Goal: Task Accomplishment & Management: Manage account settings

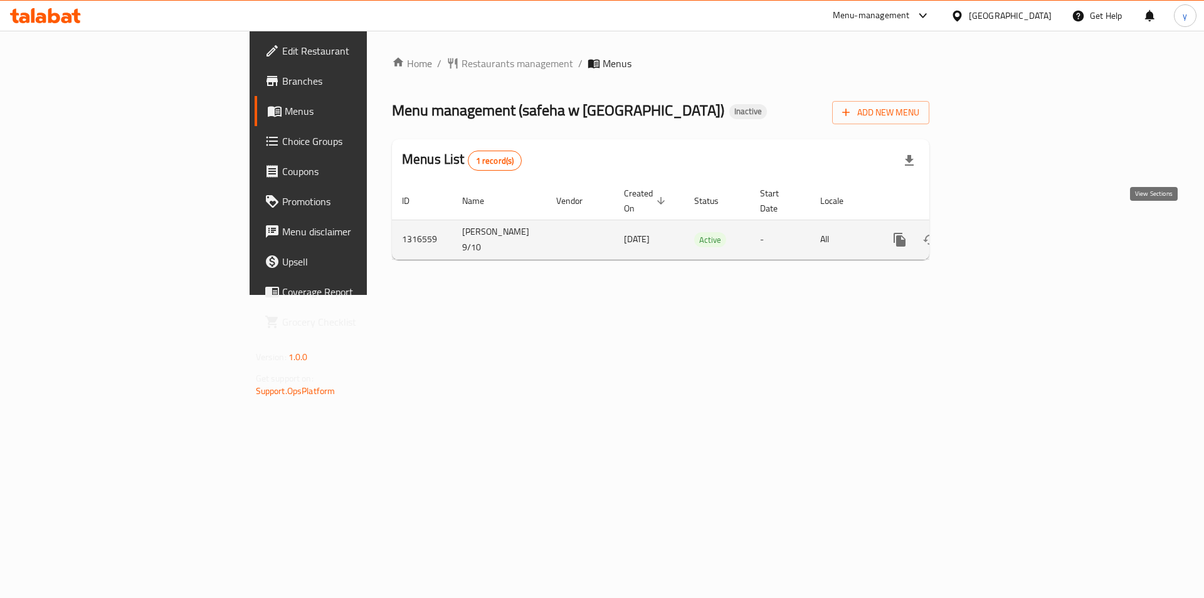
click at [998, 232] on icon "enhanced table" at bounding box center [990, 239] width 15 height 15
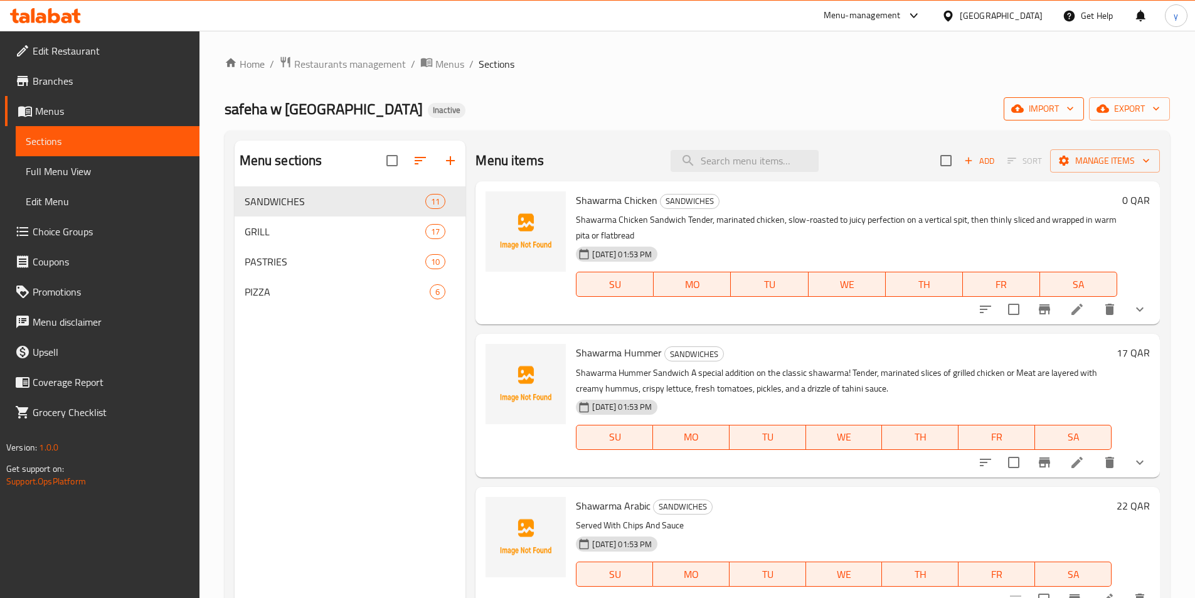
click at [1064, 115] on span "import" at bounding box center [1044, 109] width 60 height 16
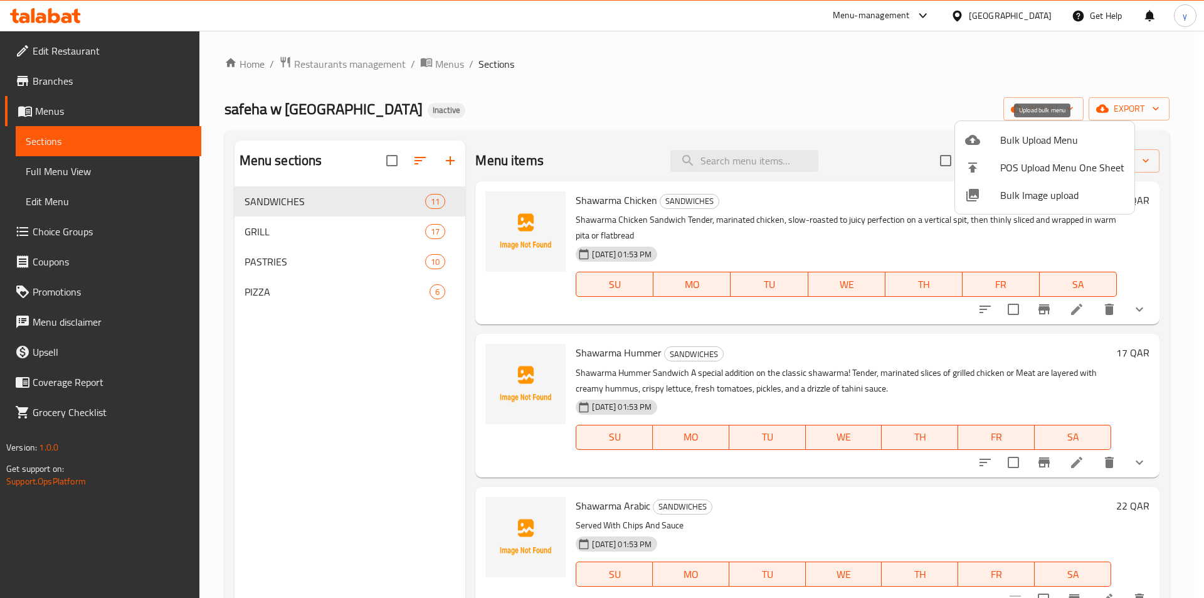
click at [985, 142] on div at bounding box center [982, 139] width 35 height 15
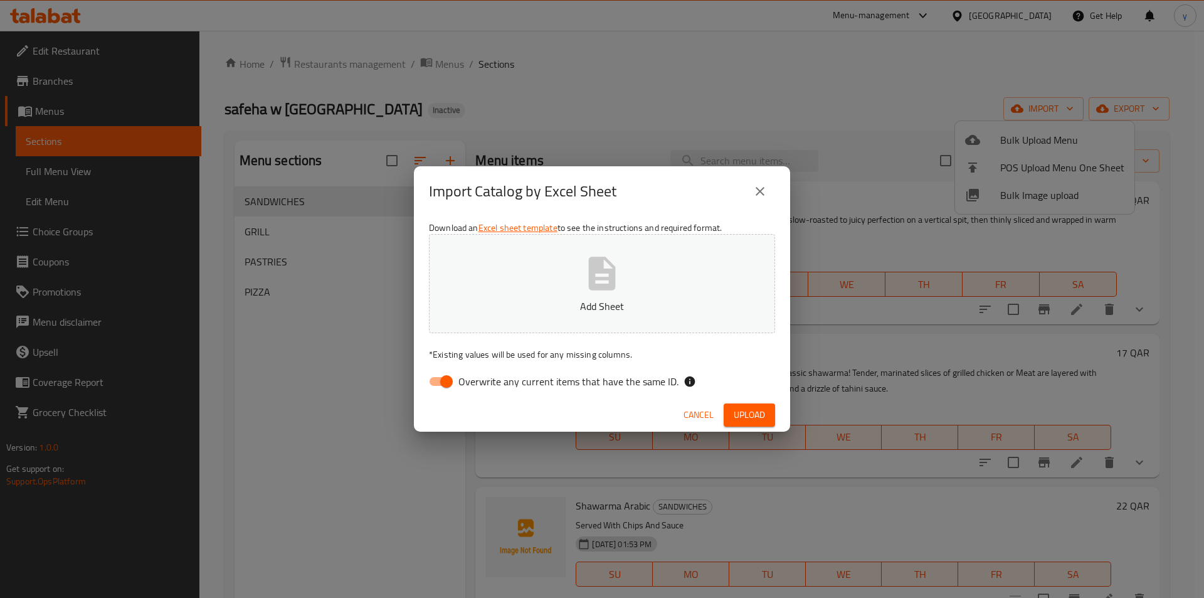
click at [460, 383] on span "Overwrite any current items that have the same ID." at bounding box center [568, 381] width 220 height 15
click at [460, 383] on input "Overwrite any current items that have the same ID." at bounding box center [446, 381] width 71 height 24
checkbox input "false"
click at [562, 305] on p "Add Sheet" at bounding box center [601, 306] width 307 height 15
click at [758, 408] on span "Upload" at bounding box center [749, 415] width 31 height 16
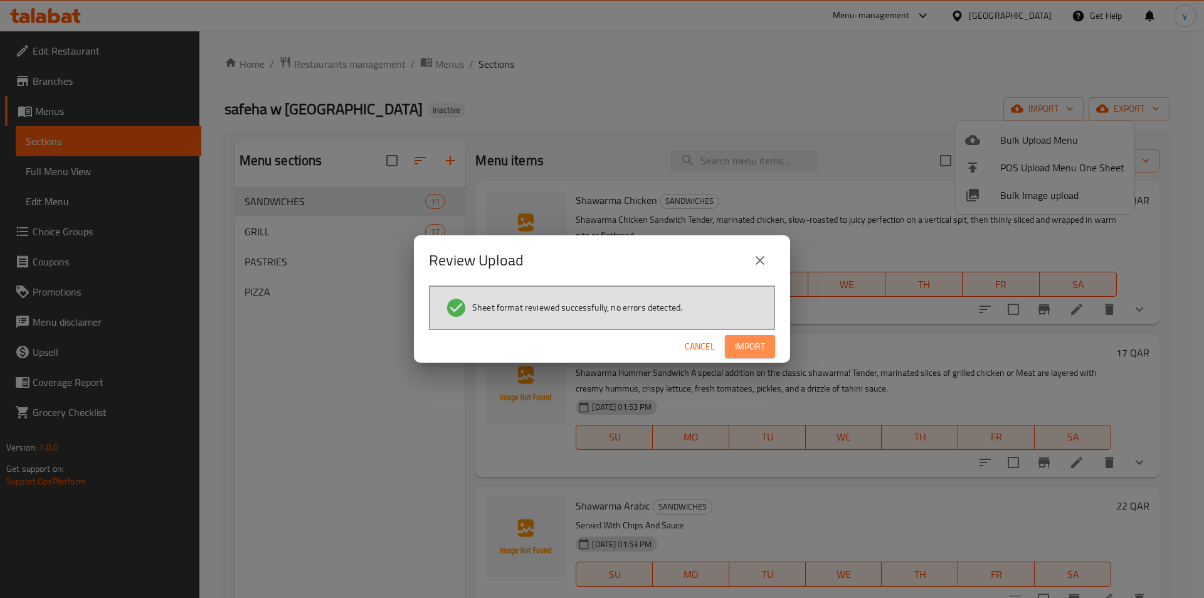
click at [766, 347] on button "Import" at bounding box center [750, 346] width 50 height 23
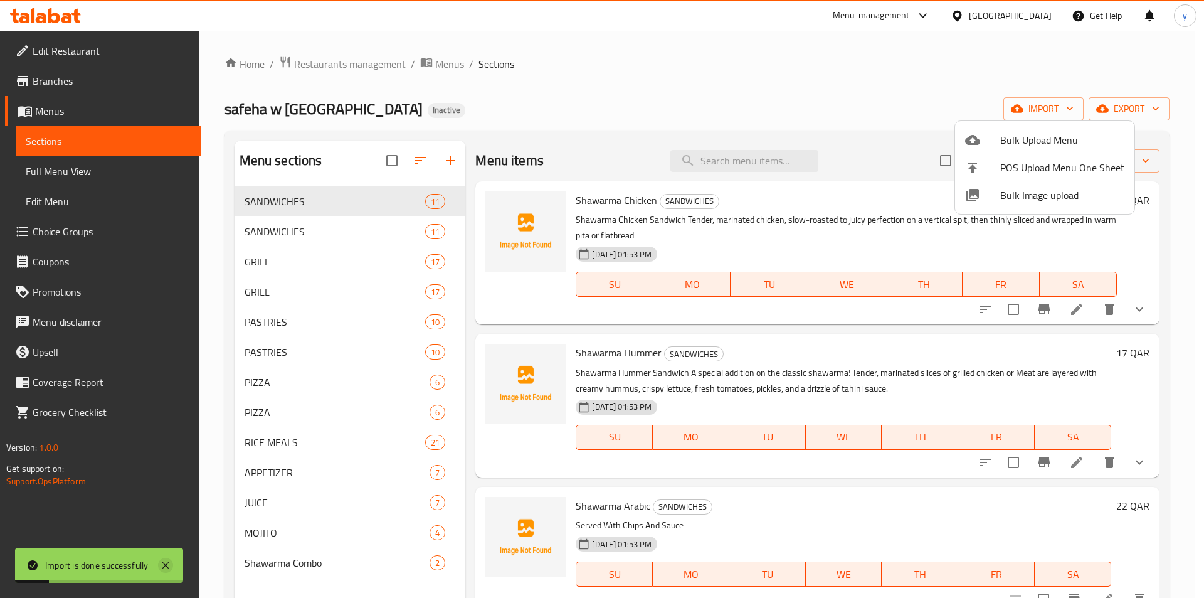
click at [171, 570] on icon at bounding box center [165, 565] width 15 height 15
click at [102, 171] on div at bounding box center [602, 299] width 1204 height 598
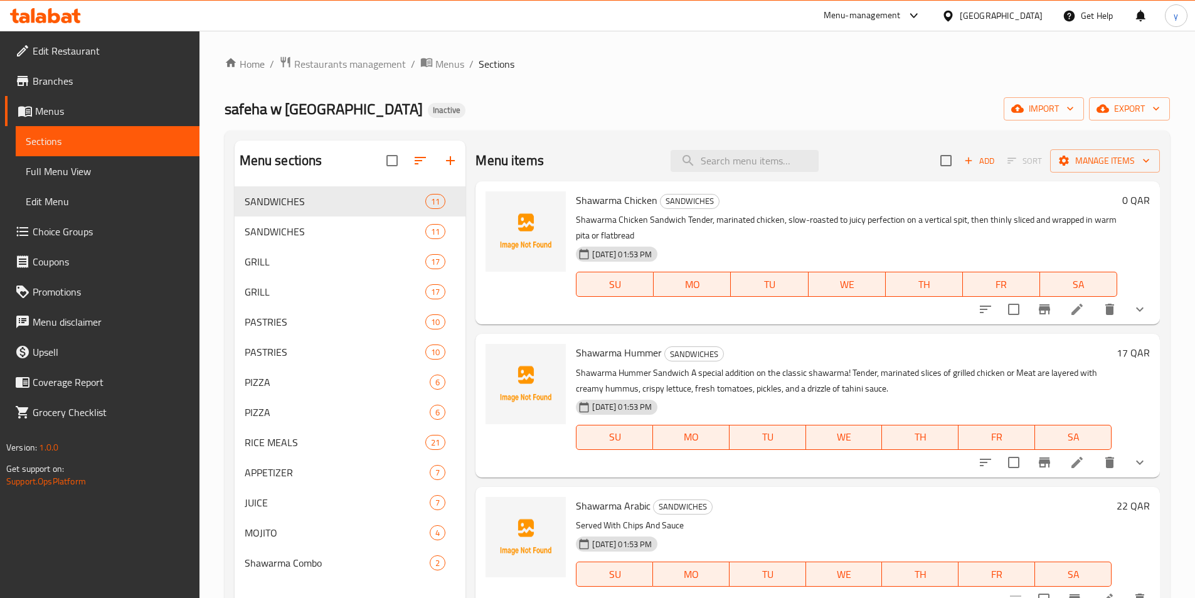
click at [47, 171] on span "Full Menu View" at bounding box center [108, 171] width 164 height 15
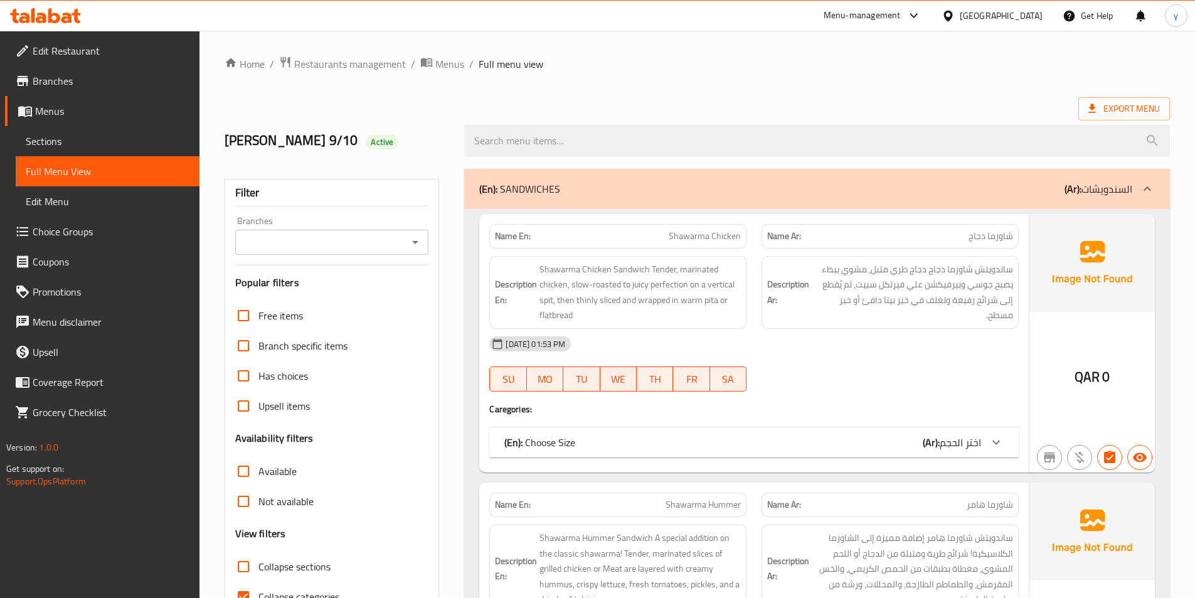
scroll to position [125, 0]
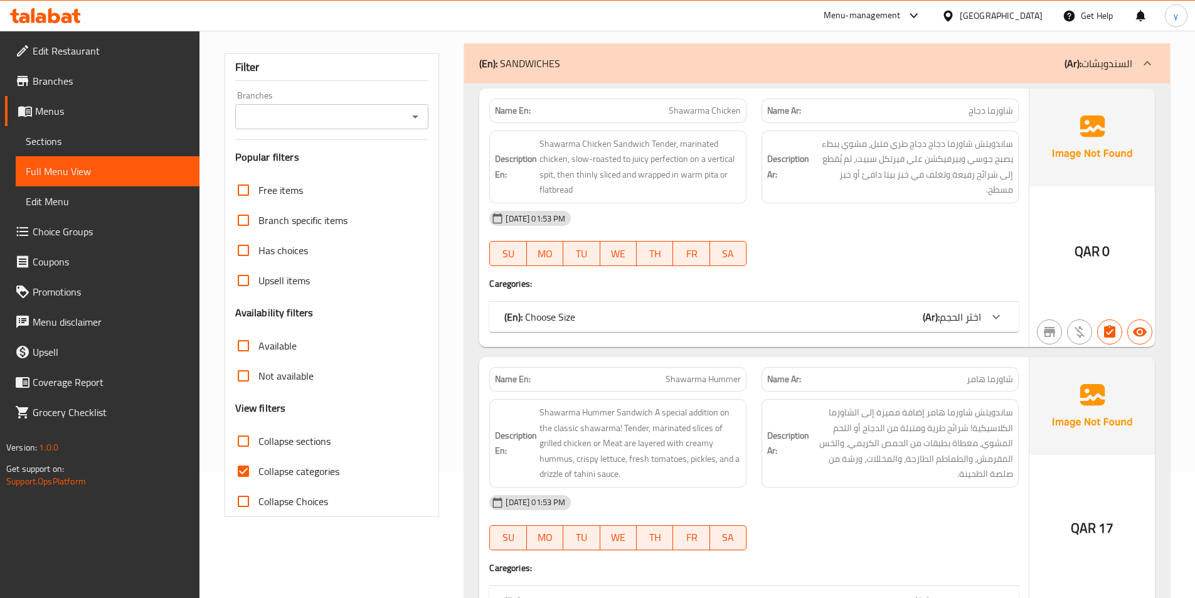
click at [243, 443] on input "Collapse sections" at bounding box center [243, 441] width 30 height 30
checkbox input "true"
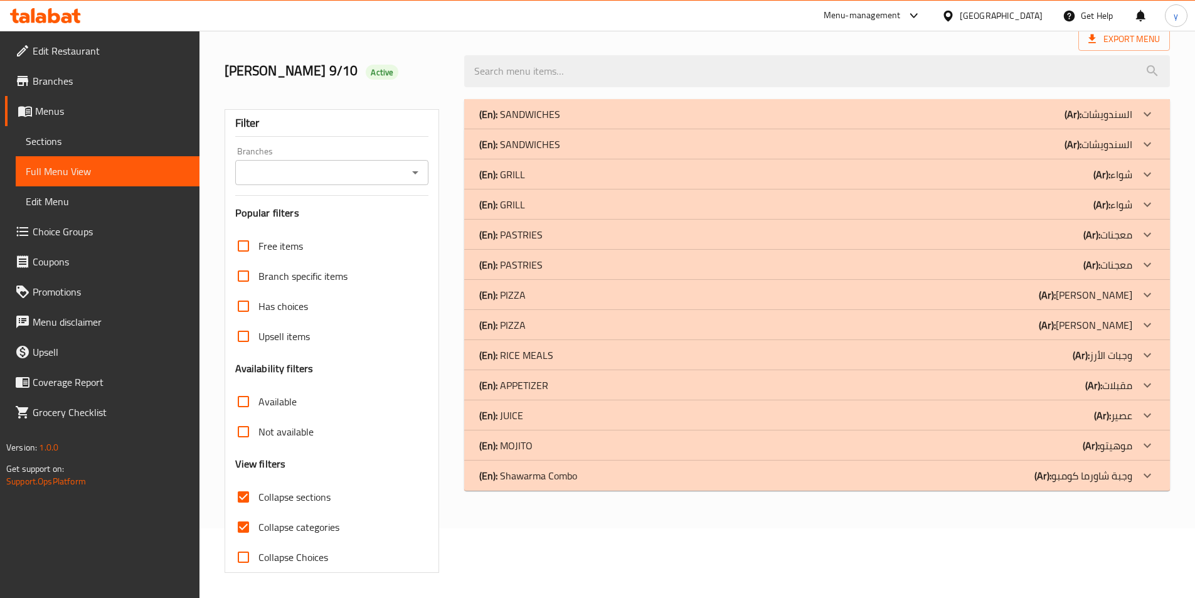
click at [240, 471] on h3 "View filters" at bounding box center [260, 464] width 51 height 14
click at [252, 536] on input "Collapse categories" at bounding box center [243, 527] width 30 height 30
checkbox input "false"
click at [572, 482] on p "(En): Shawarma Combo" at bounding box center [528, 475] width 98 height 15
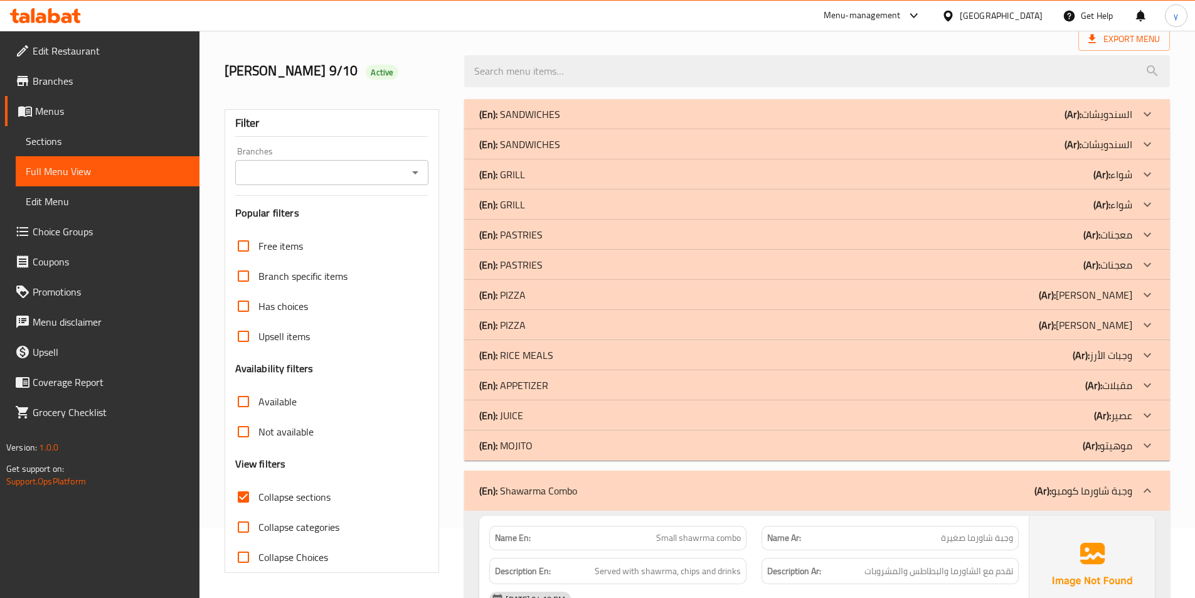
click at [595, 483] on div "(En): Shawarma Combo (Ar): وجبة شاورما كومبو" at bounding box center [805, 490] width 653 height 15
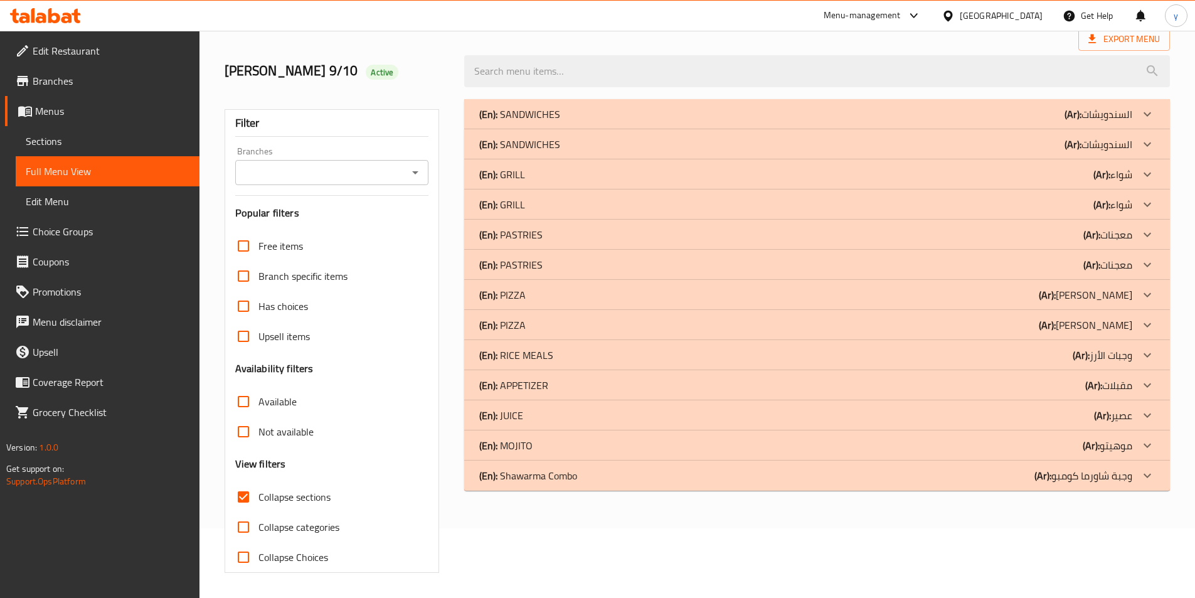
click at [553, 361] on div "(En): RICE MEALS (Ar): وجبات الأرز" at bounding box center [805, 354] width 653 height 15
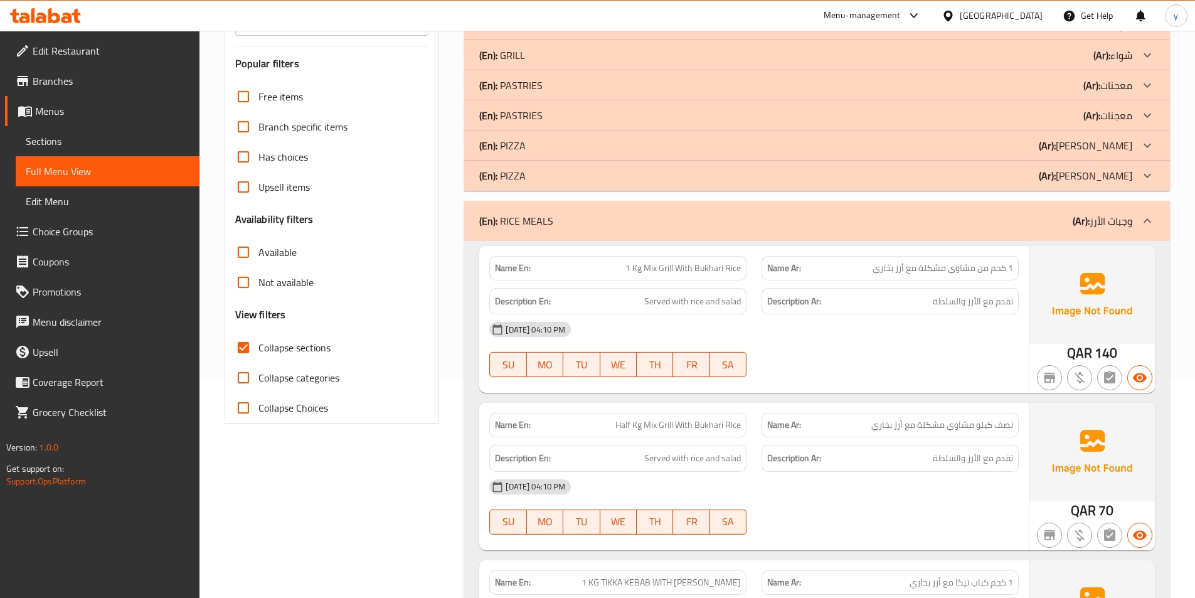
scroll to position [156, 0]
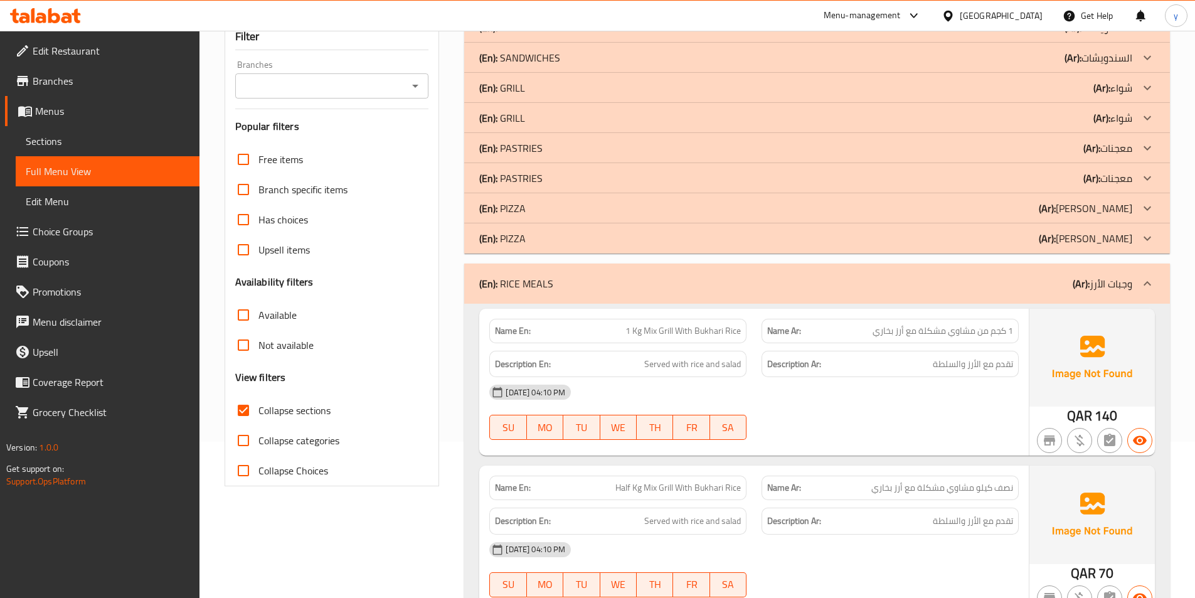
click at [586, 267] on div "(En): RICE MEALS (Ar): وجبات الأرز" at bounding box center [817, 283] width 706 height 40
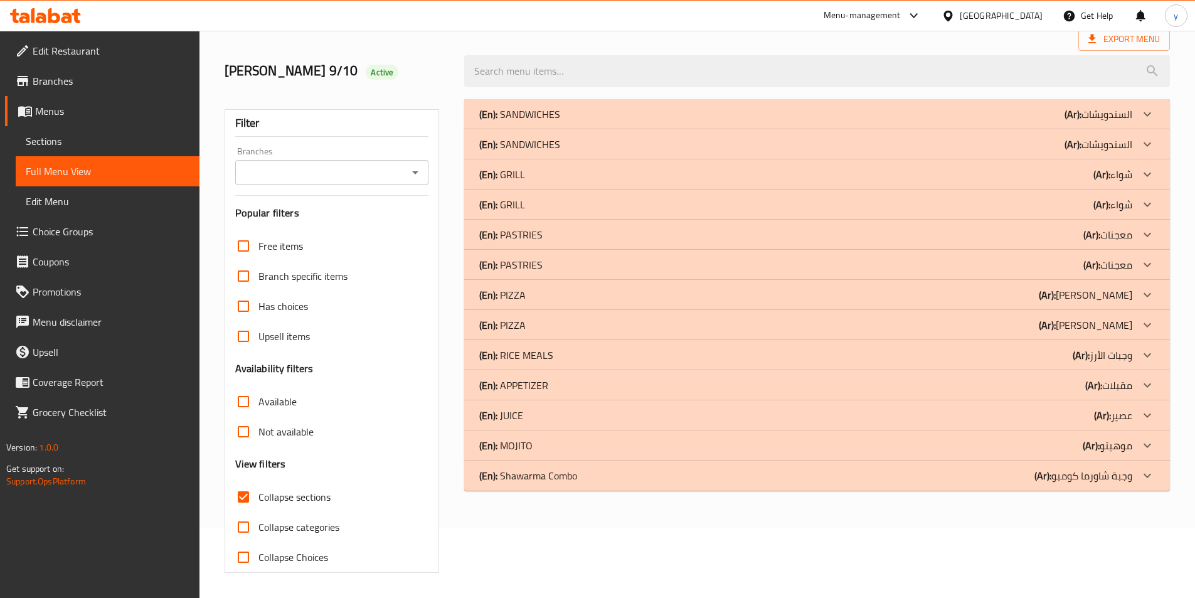
scroll to position [70, 0]
click at [543, 389] on p "(En): APPETIZER" at bounding box center [513, 385] width 69 height 15
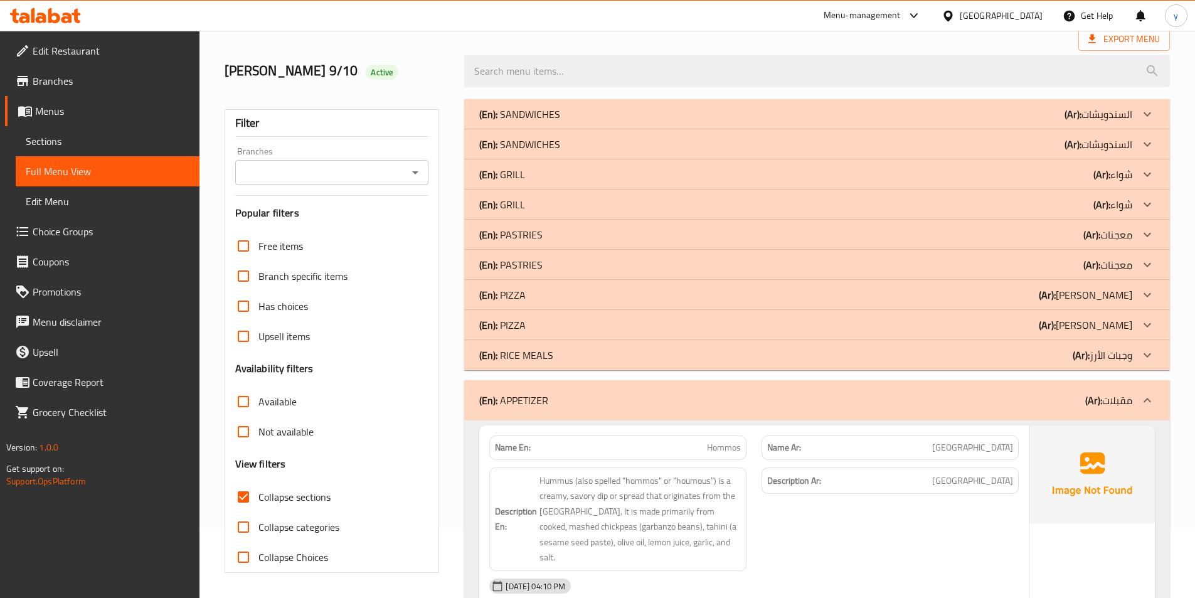
click at [548, 359] on p "(En): RICE MEALS" at bounding box center [516, 354] width 74 height 15
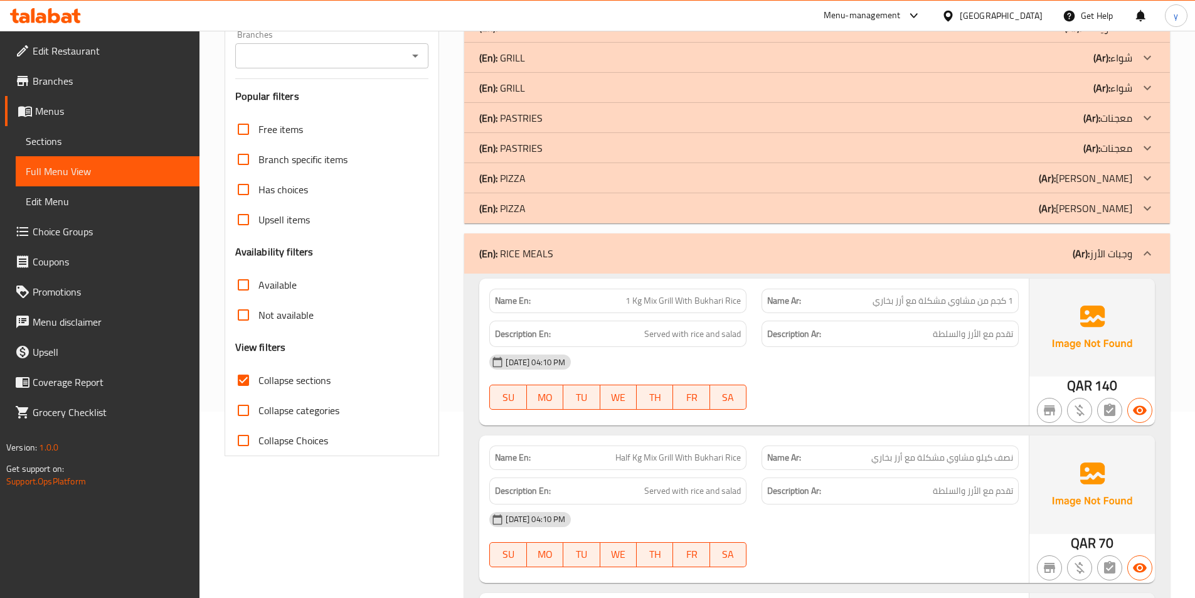
scroll to position [63, 0]
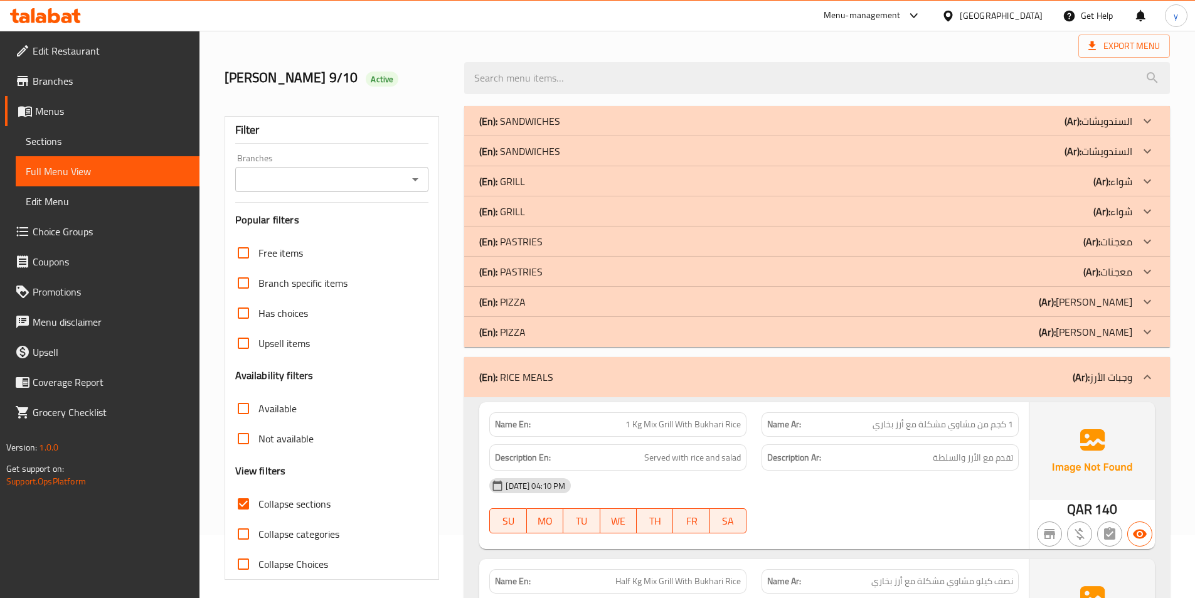
click at [571, 371] on div "(En): RICE MEALS (Ar): وجبات الأرز" at bounding box center [805, 376] width 653 height 15
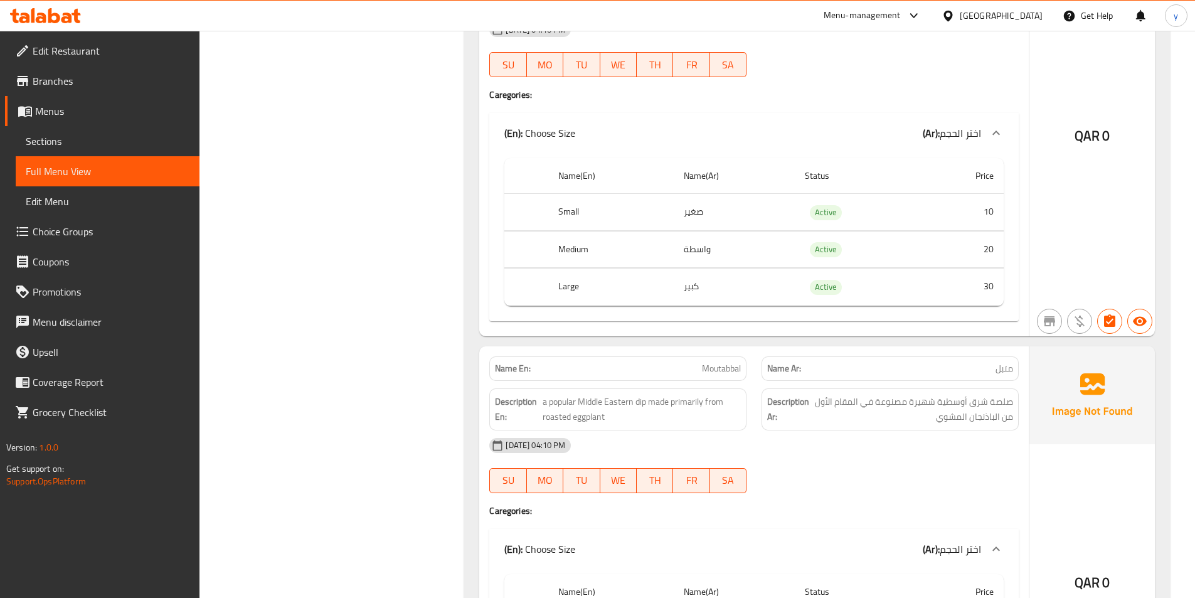
scroll to position [314, 0]
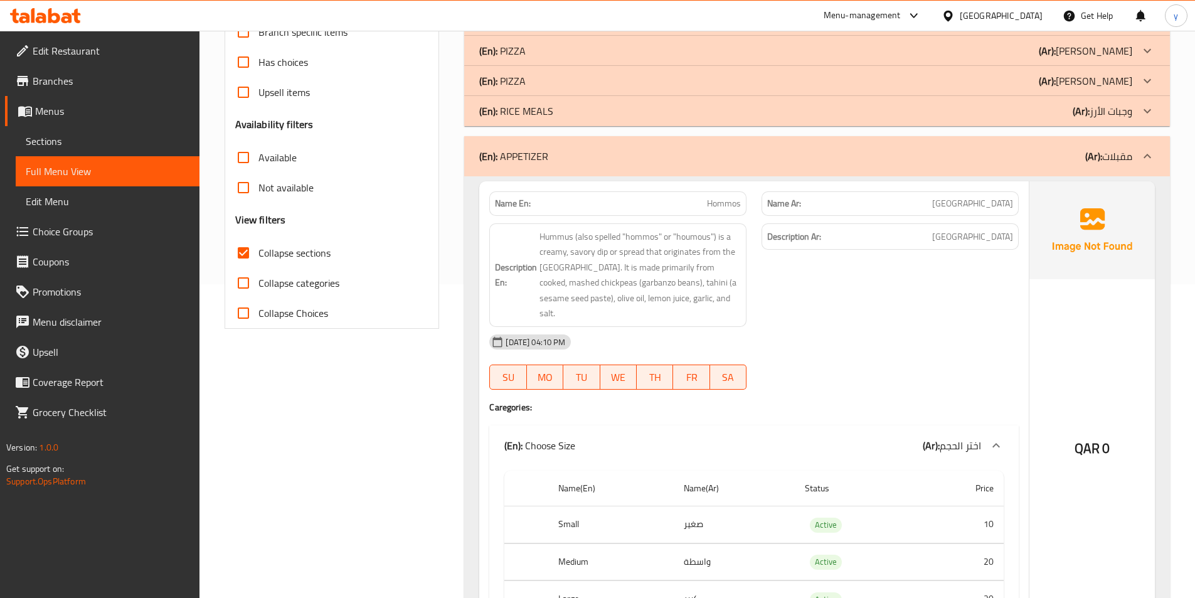
click at [625, 151] on div "(En): APPETIZER (Ar): مقبلات" at bounding box center [805, 156] width 653 height 15
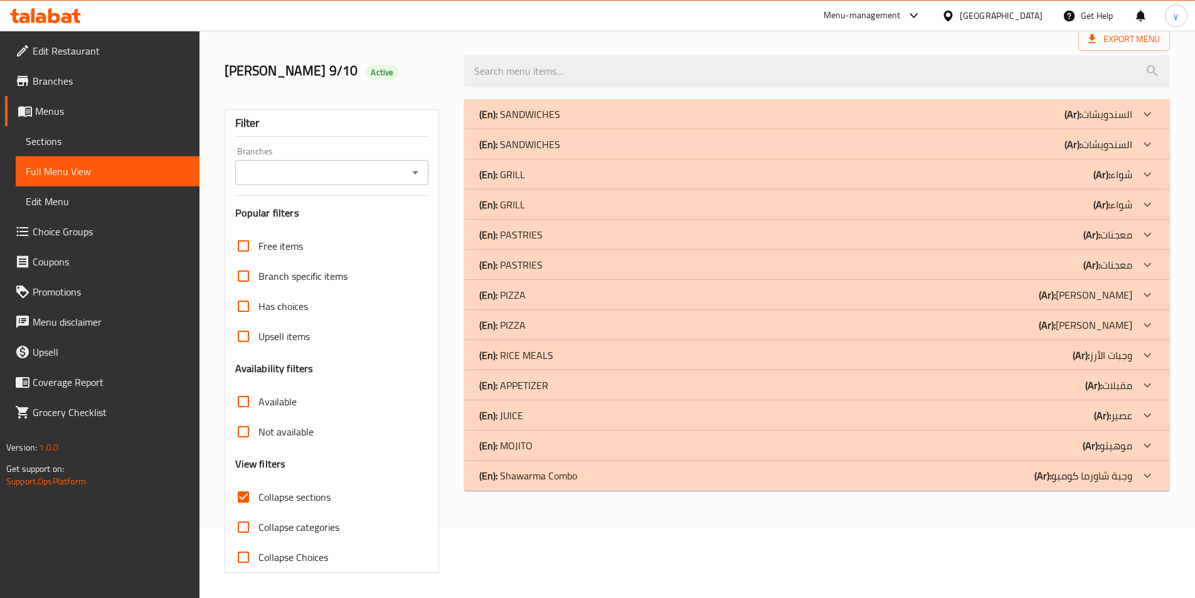
scroll to position [70, 0]
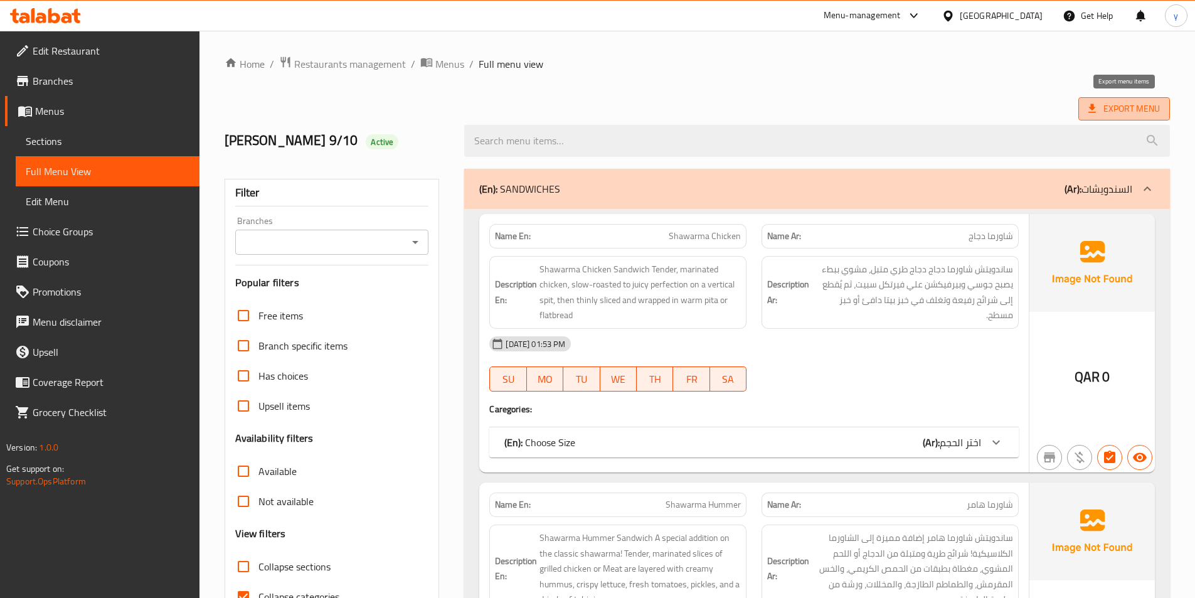
click at [1158, 113] on span "Export Menu" at bounding box center [1123, 109] width 71 height 16
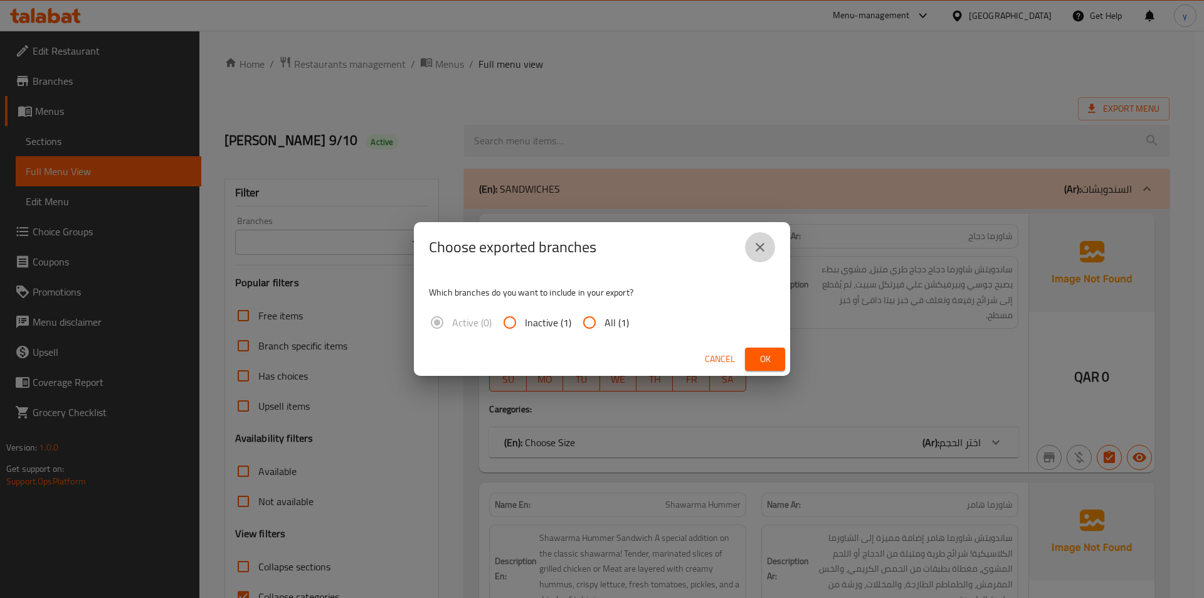
click at [763, 250] on icon "close" at bounding box center [760, 247] width 9 height 9
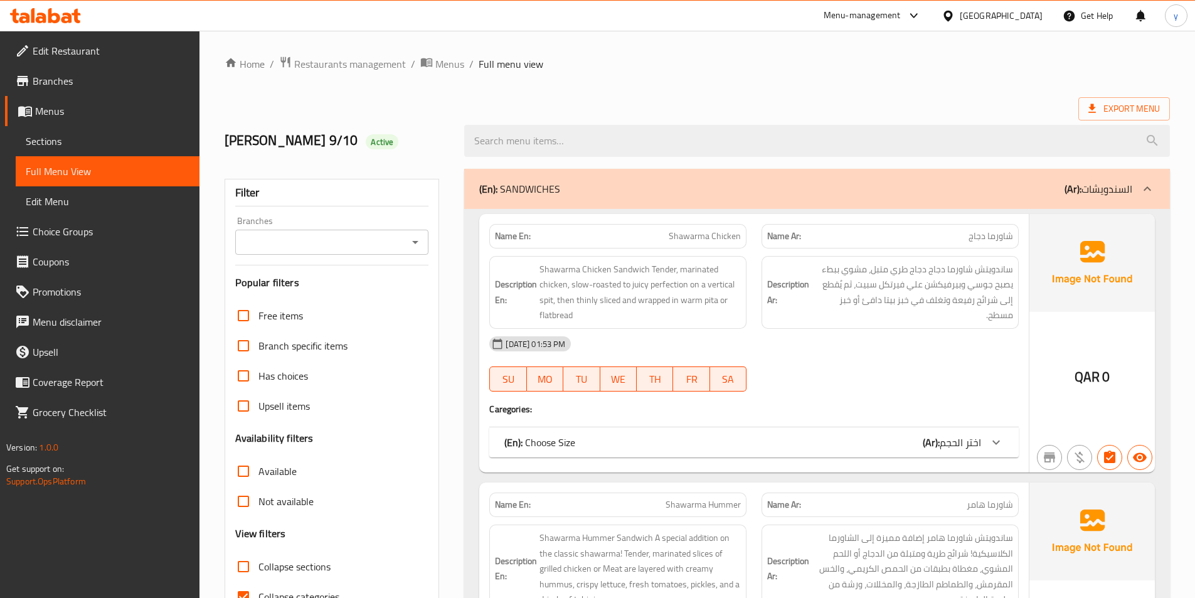
click at [83, 117] on span "Menus" at bounding box center [112, 110] width 154 height 15
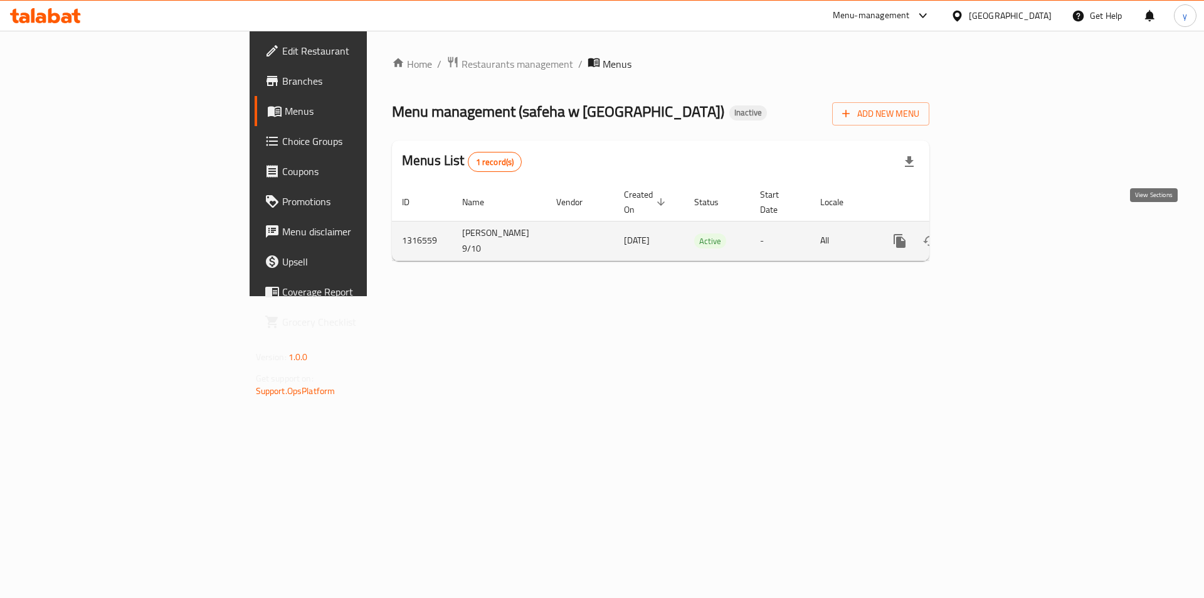
click at [998, 233] on icon "enhanced table" at bounding box center [990, 240] width 15 height 15
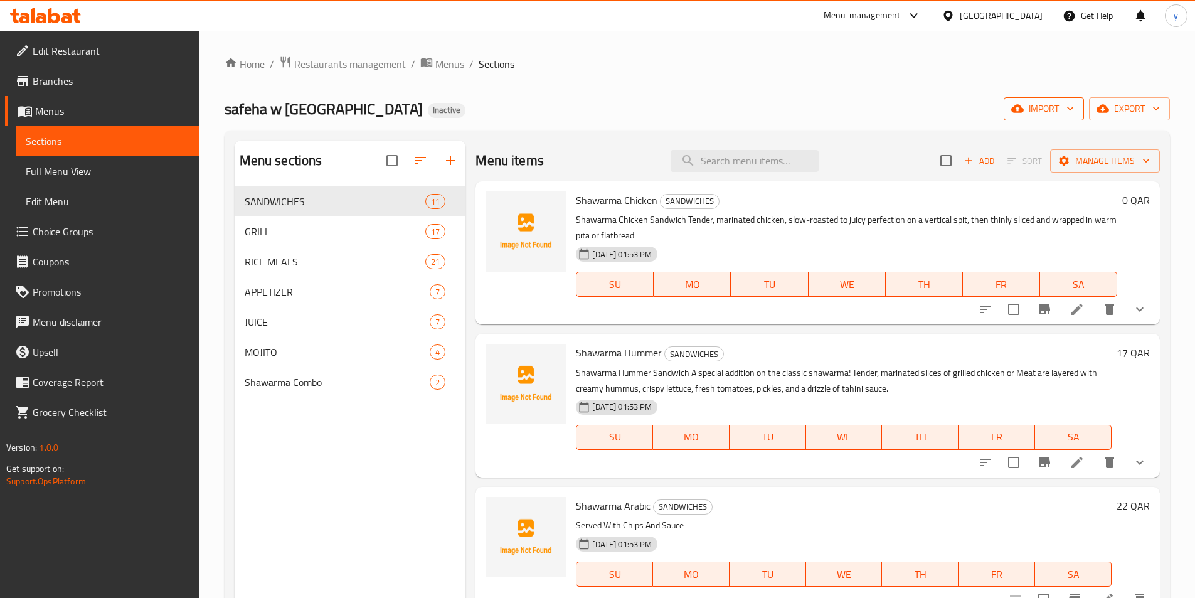
click at [1061, 114] on span "import" at bounding box center [1044, 109] width 60 height 16
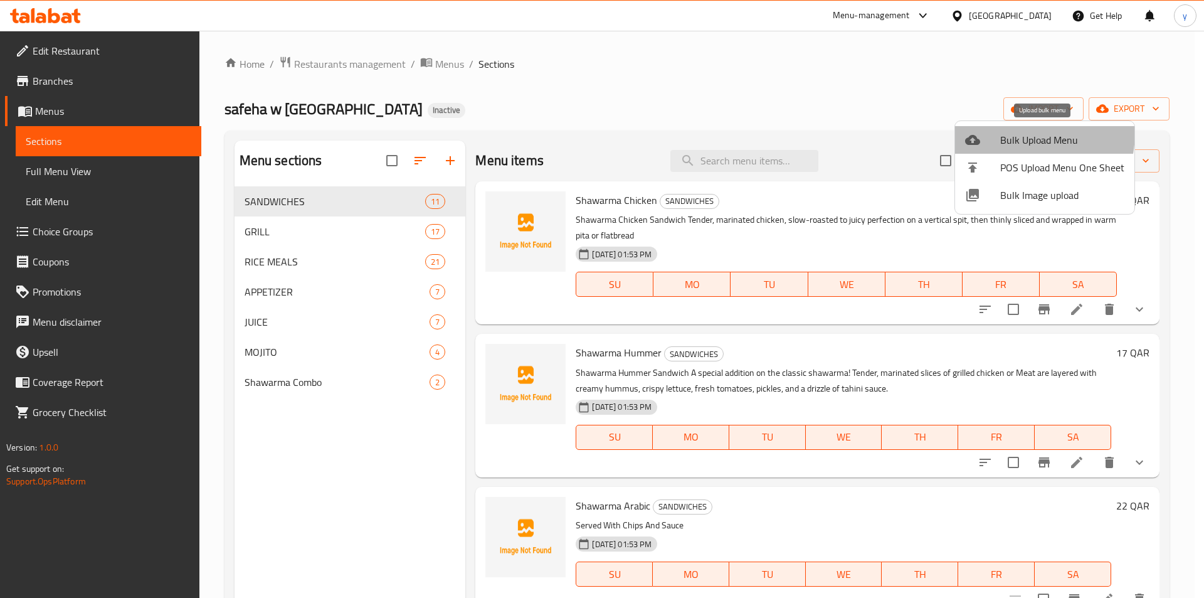
click at [994, 131] on li "Bulk Upload Menu" at bounding box center [1044, 140] width 179 height 28
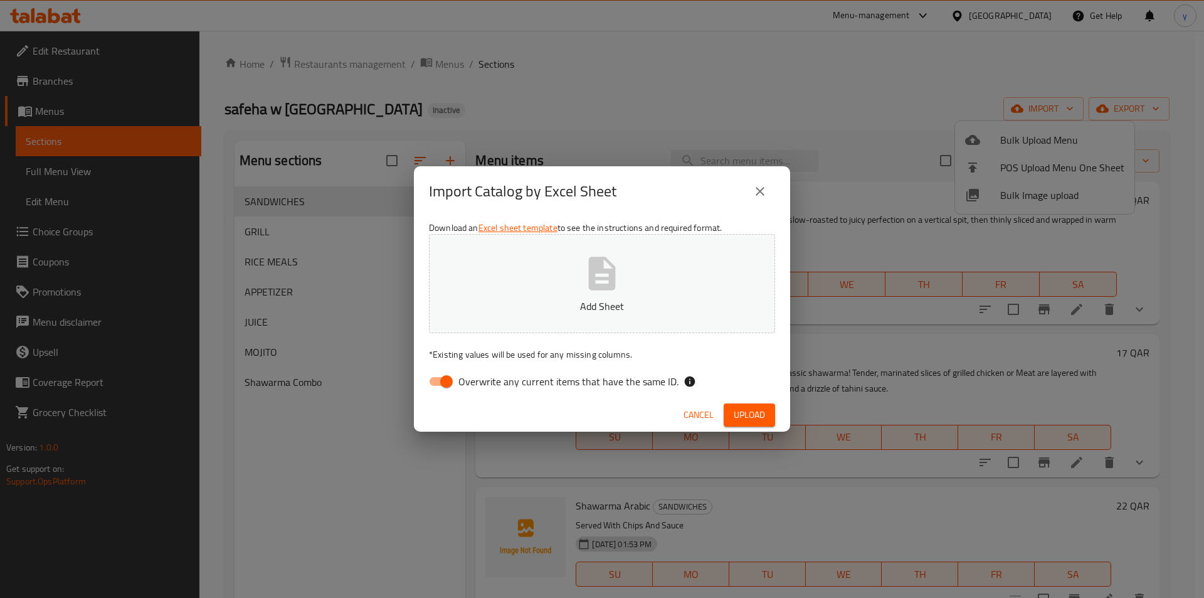
click at [598, 383] on span "Overwrite any current items that have the same ID." at bounding box center [568, 381] width 220 height 15
click at [482, 383] on input "Overwrite any current items that have the same ID." at bounding box center [446, 381] width 71 height 24
checkbox input "false"
click at [748, 404] on button "Upload" at bounding box center [749, 414] width 51 height 23
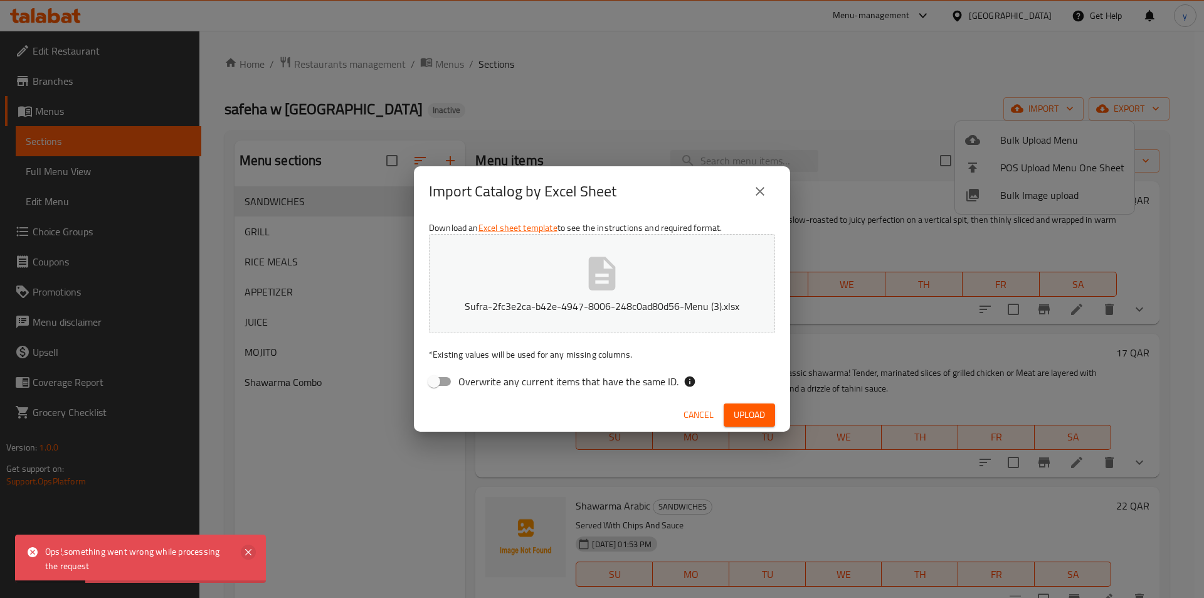
click at [252, 556] on icon at bounding box center [248, 551] width 15 height 15
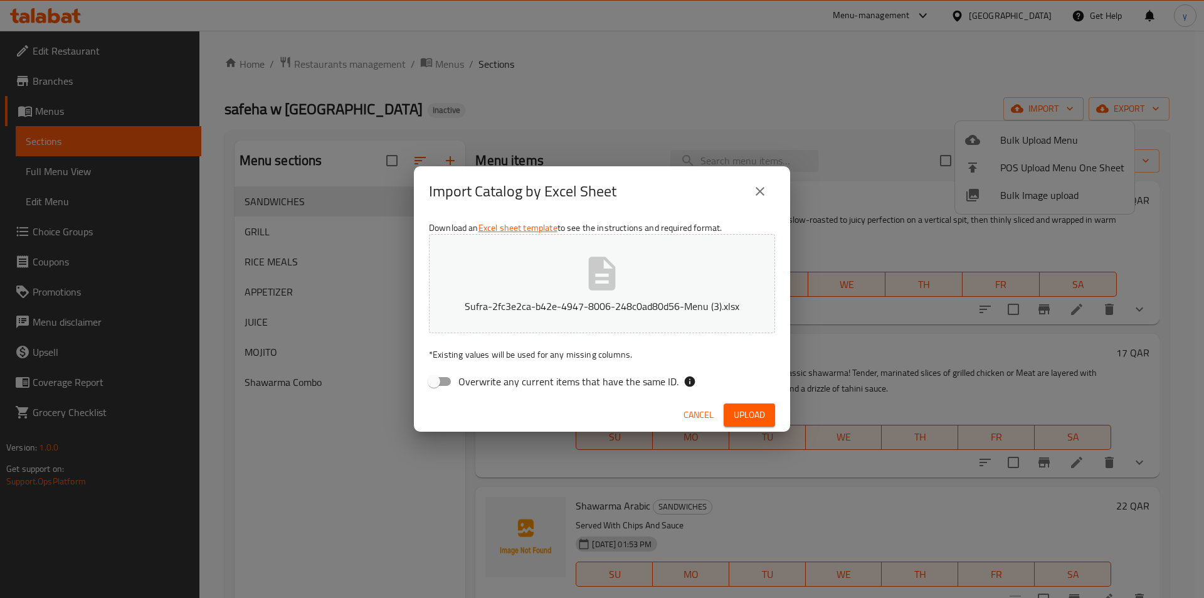
click at [694, 411] on span "Cancel" at bounding box center [699, 415] width 30 height 16
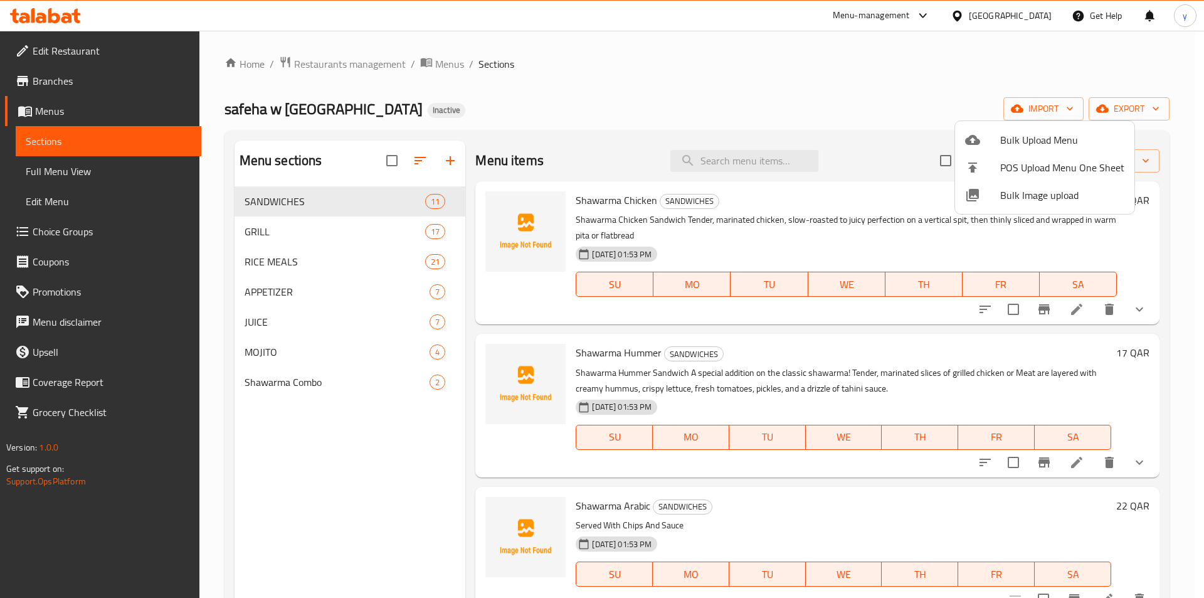
click at [428, 263] on div at bounding box center [602, 299] width 1204 height 598
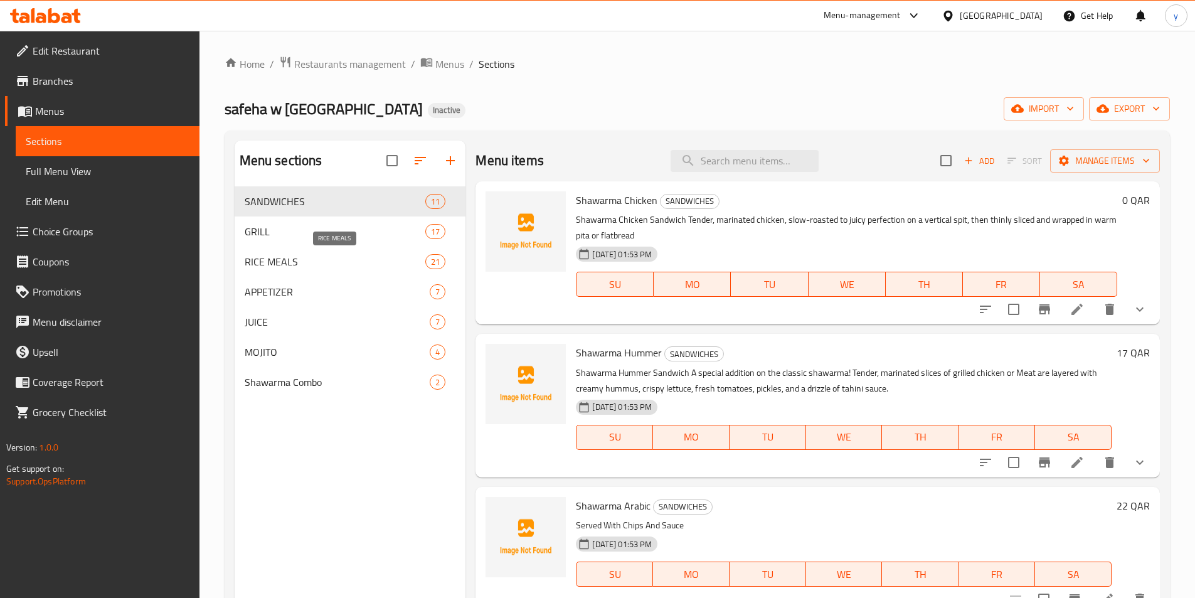
click at [280, 262] on span "RICE MEALS" at bounding box center [335, 261] width 181 height 15
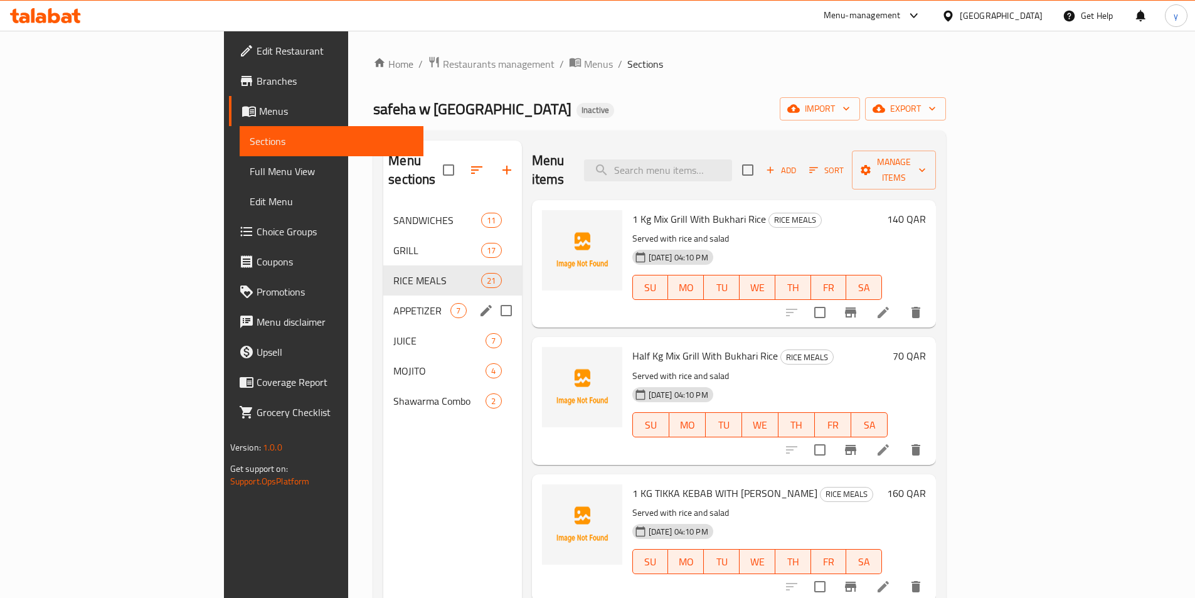
click at [493, 297] on input "Menu sections" at bounding box center [506, 310] width 26 height 26
checkbox input "true"
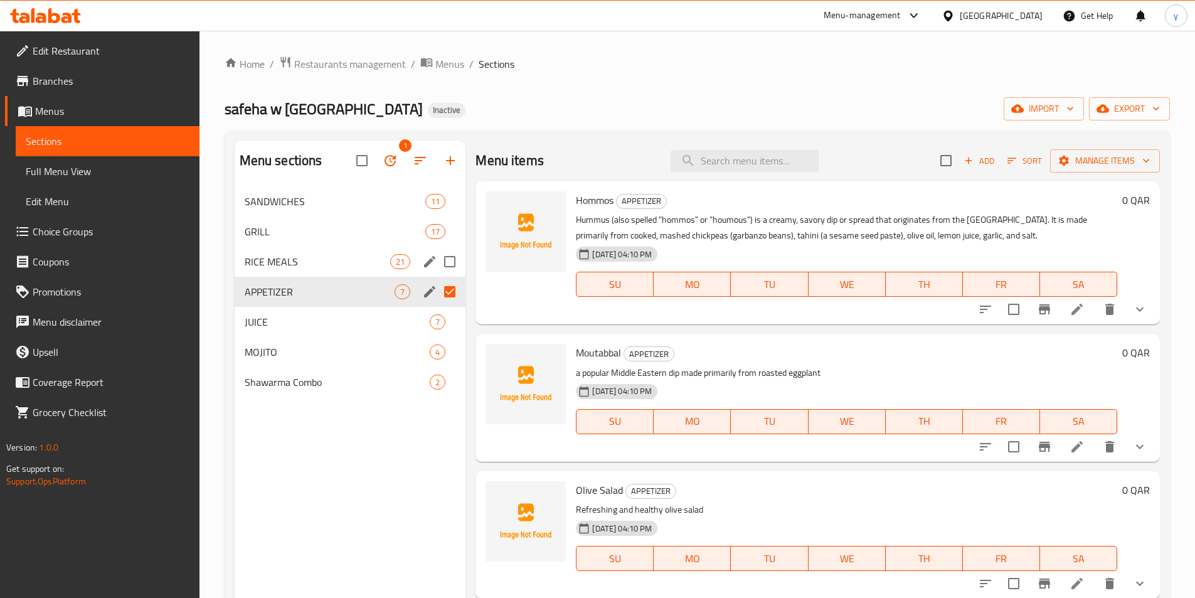
click at [453, 256] on input "Menu sections" at bounding box center [450, 261] width 26 height 26
checkbox input "true"
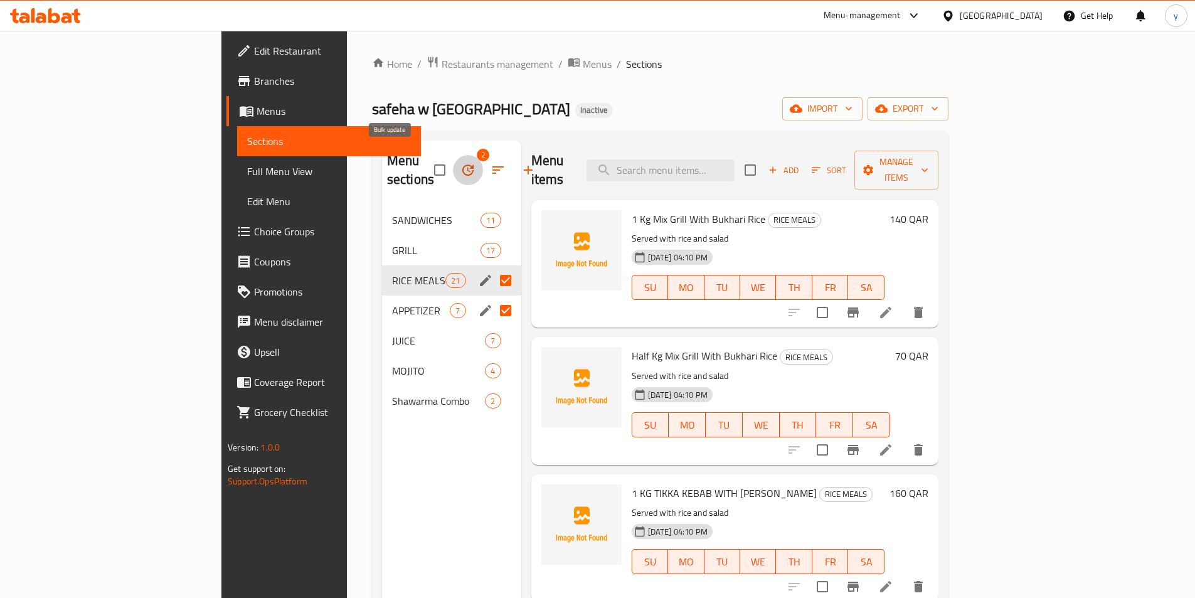
click at [460, 162] on icon "button" at bounding box center [467, 169] width 15 height 15
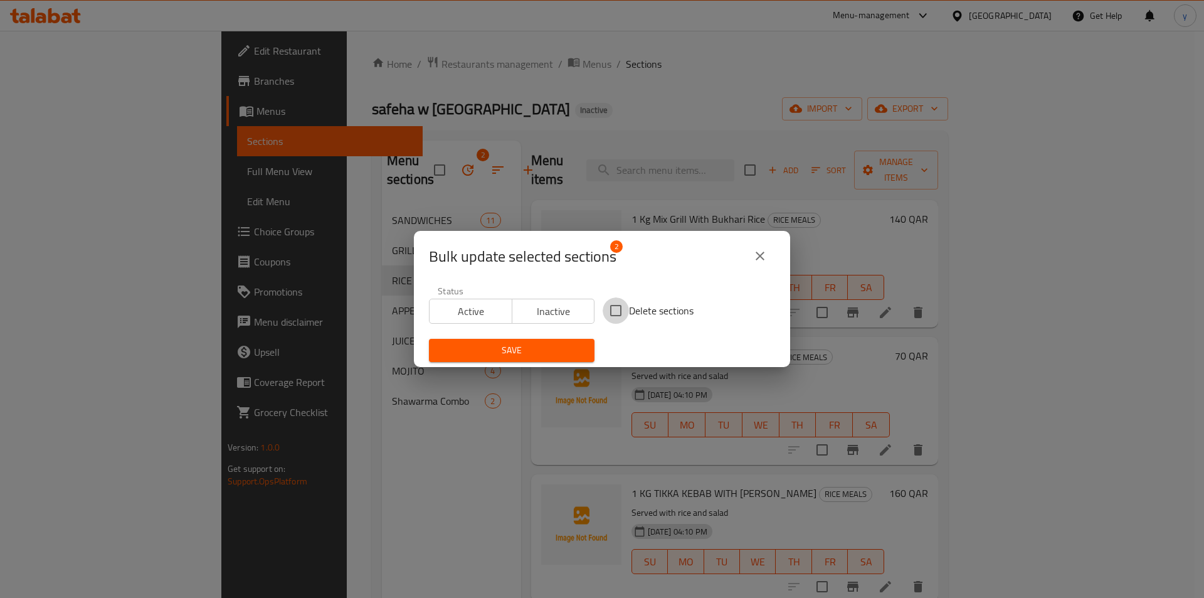
click at [617, 309] on input "Delete sections" at bounding box center [616, 310] width 26 height 26
checkbox input "true"
click at [543, 361] on button "Save" at bounding box center [512, 350] width 166 height 23
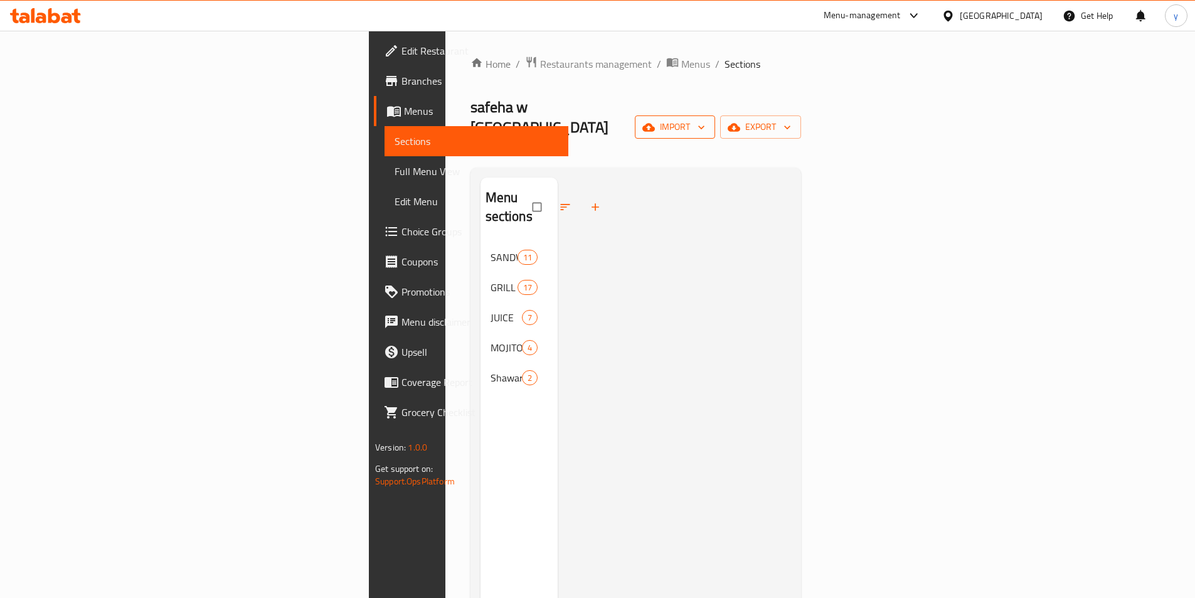
click at [705, 119] on span "import" at bounding box center [675, 127] width 60 height 16
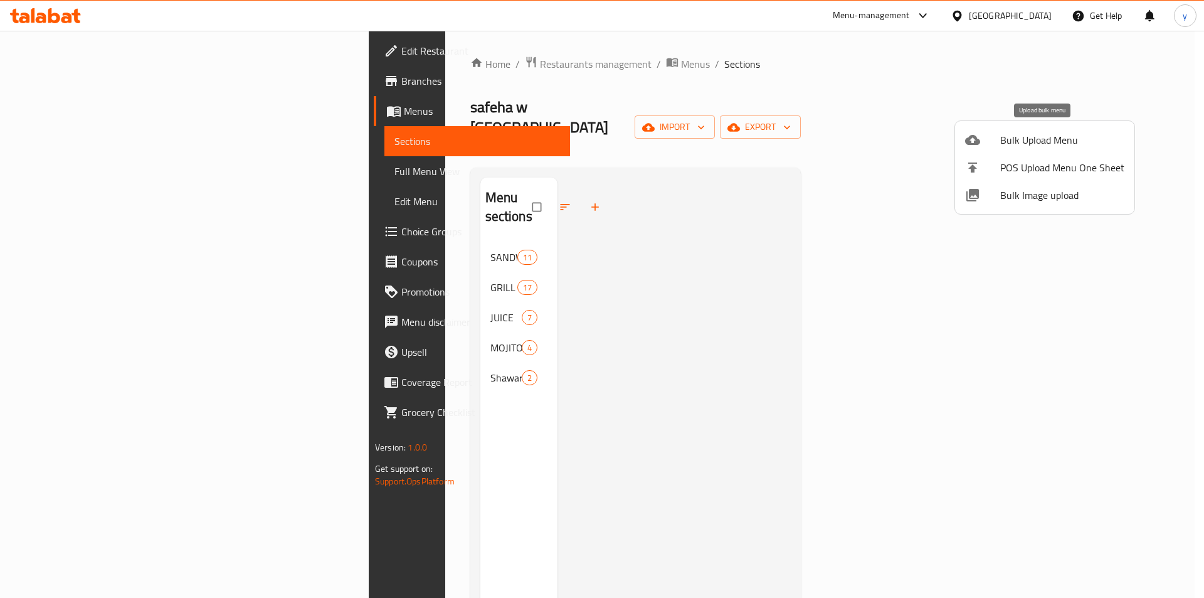
click at [1005, 144] on span "Bulk Upload Menu" at bounding box center [1062, 139] width 124 height 15
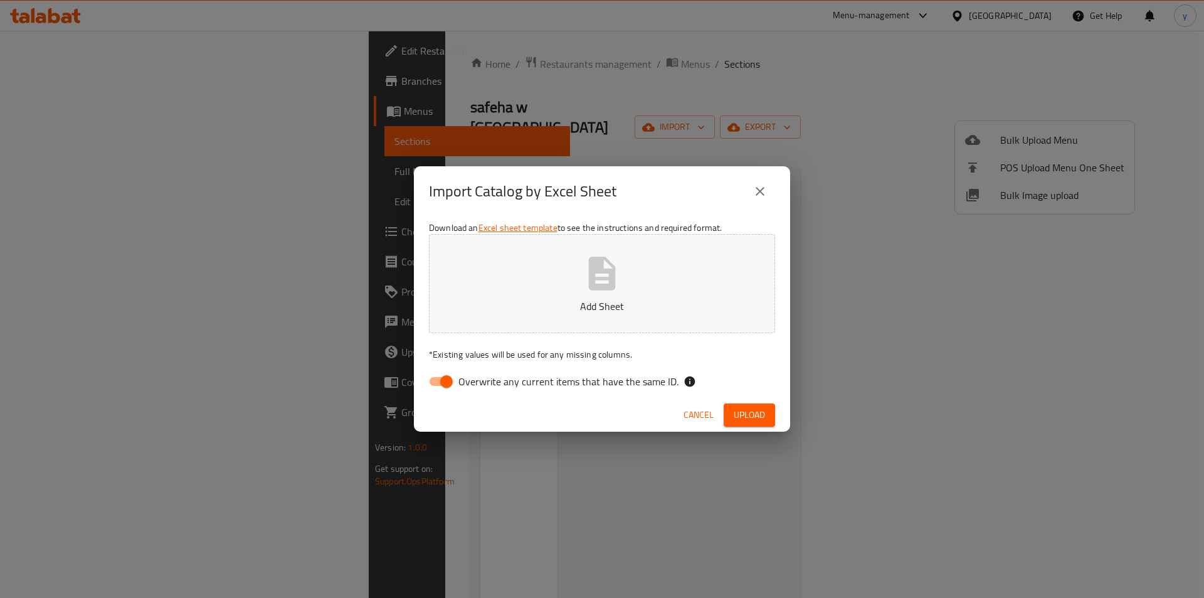
click at [563, 381] on span "Overwrite any current items that have the same ID." at bounding box center [568, 381] width 220 height 15
click at [482, 381] on input "Overwrite any current items that have the same ID." at bounding box center [446, 381] width 71 height 24
checkbox input "false"
click at [753, 423] on button "Upload" at bounding box center [749, 414] width 51 height 23
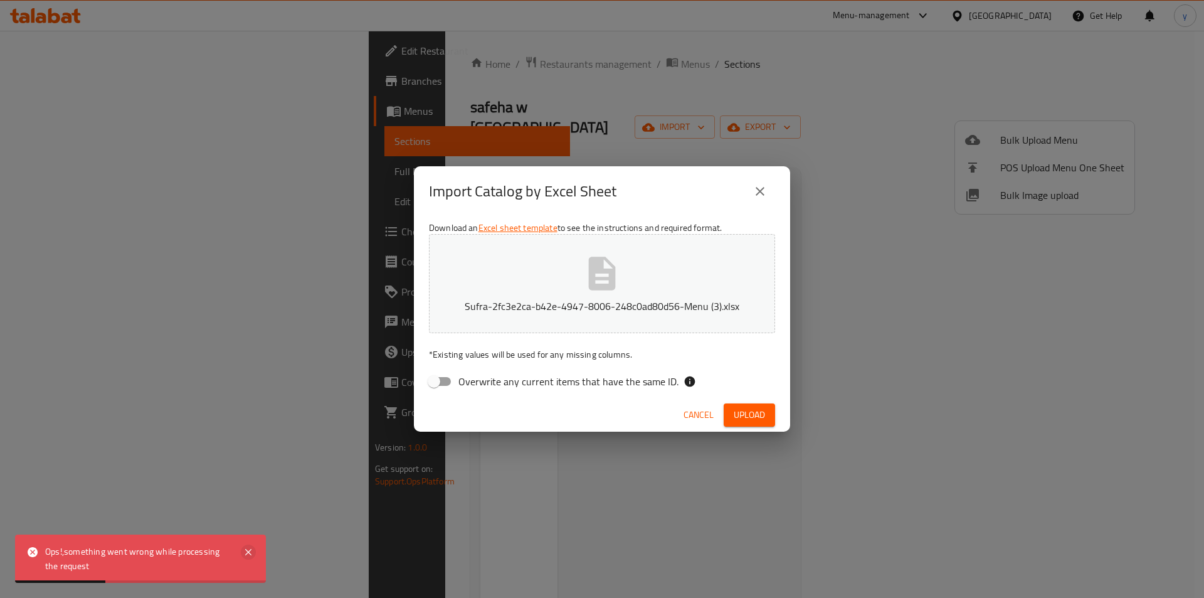
click at [249, 558] on icon at bounding box center [248, 551] width 15 height 15
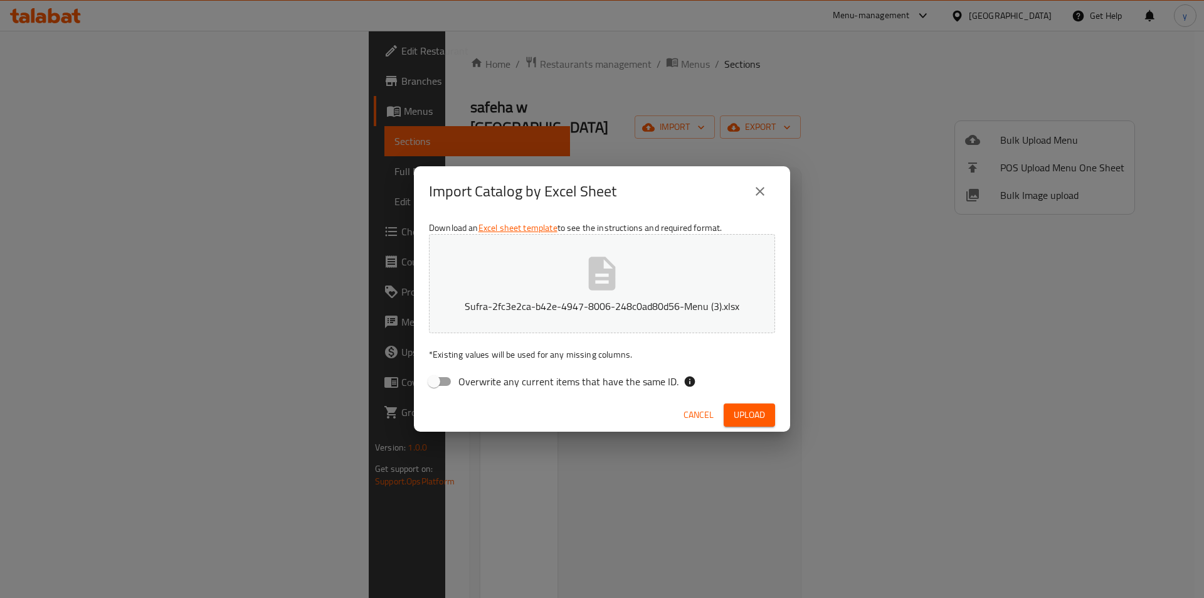
click at [685, 406] on button "Cancel" at bounding box center [699, 414] width 40 height 23
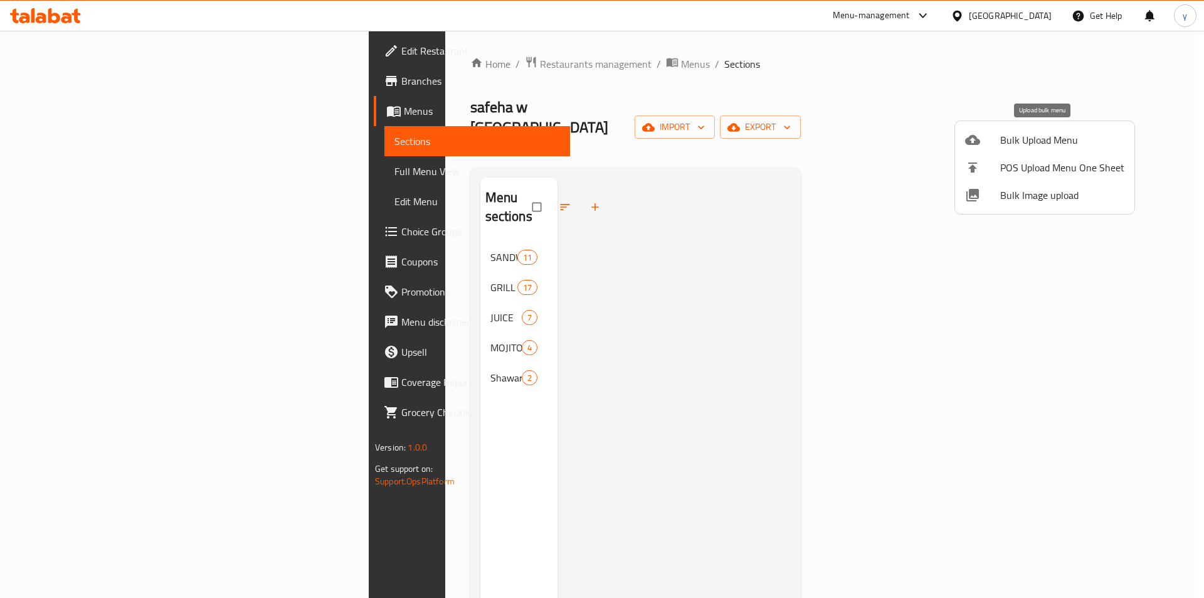
click at [1049, 151] on li "Bulk Upload Menu" at bounding box center [1044, 140] width 179 height 28
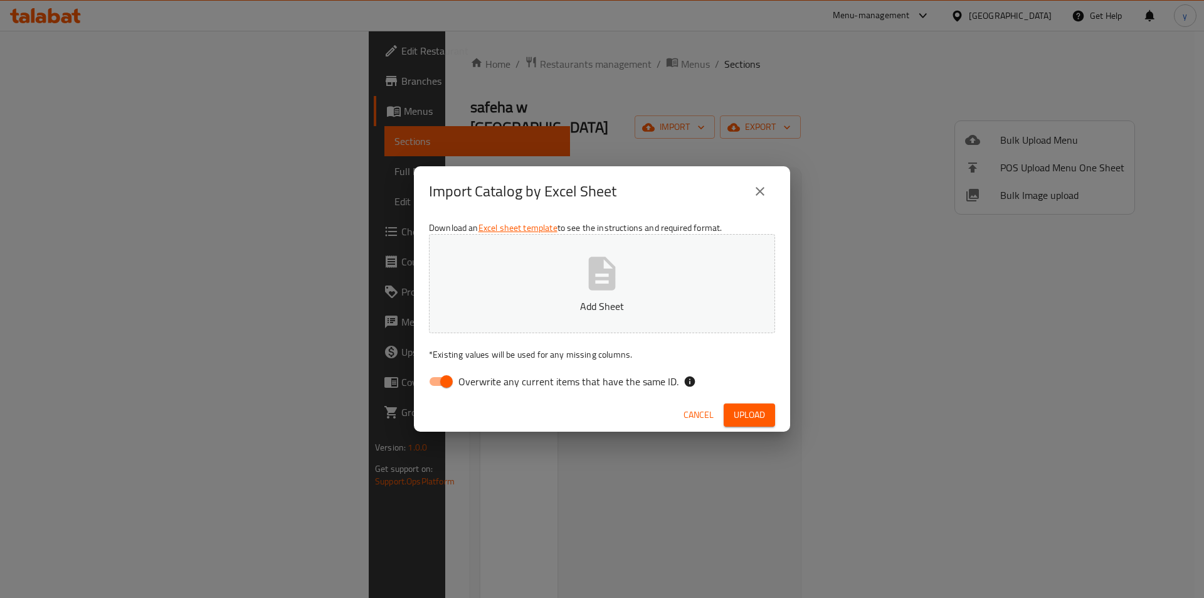
click at [469, 391] on label "Overwrite any current items that have the same ID." at bounding box center [550, 381] width 257 height 24
click at [469, 391] on input "Overwrite any current items that have the same ID." at bounding box center [446, 381] width 71 height 24
checkbox input "false"
click at [751, 430] on div "Cancel Upload" at bounding box center [602, 414] width 376 height 33
click at [756, 421] on span "Upload" at bounding box center [749, 415] width 31 height 16
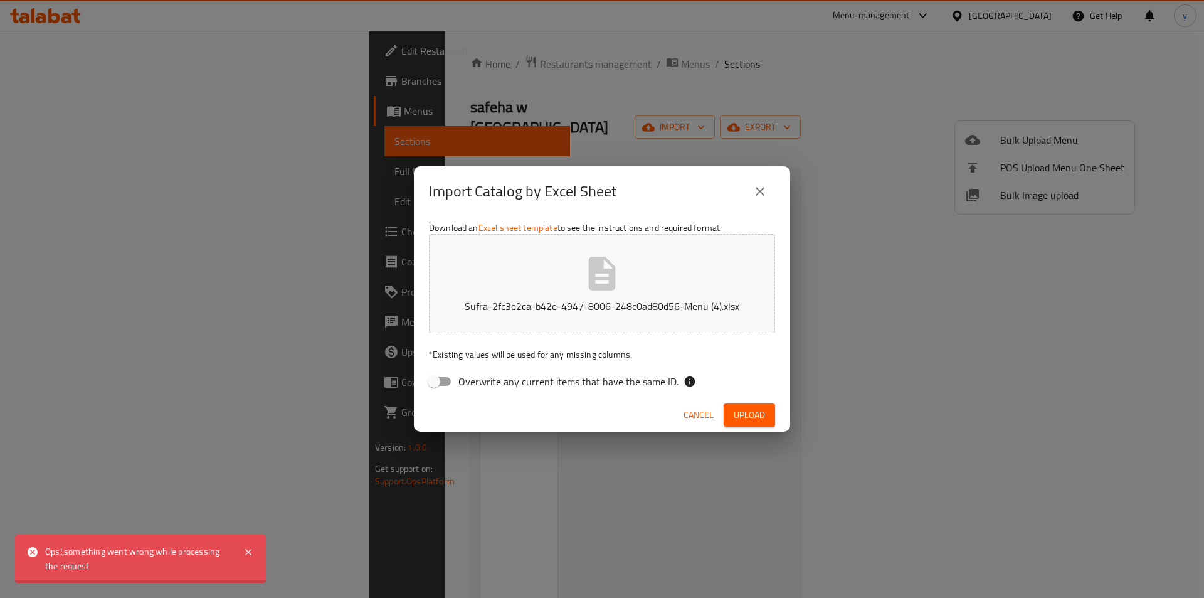
click at [407, 132] on div "Import Catalog by Excel Sheet Download an Excel sheet template to see the instr…" at bounding box center [602, 299] width 1204 height 598
click at [755, 196] on icon "close" at bounding box center [760, 191] width 15 height 15
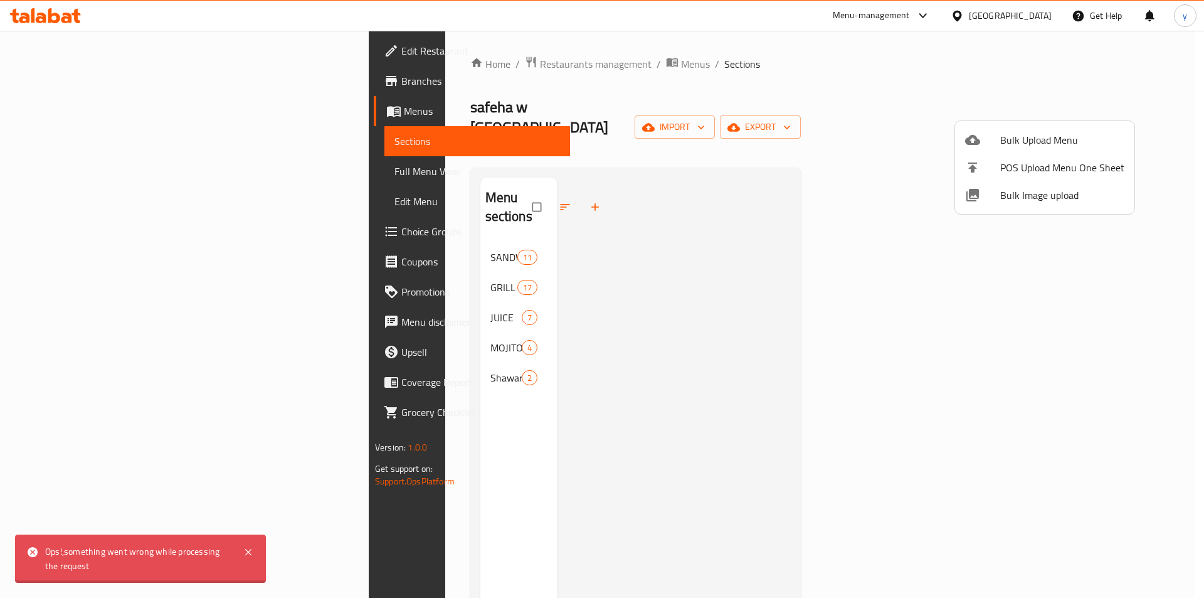
click at [58, 29] on div at bounding box center [602, 299] width 1204 height 598
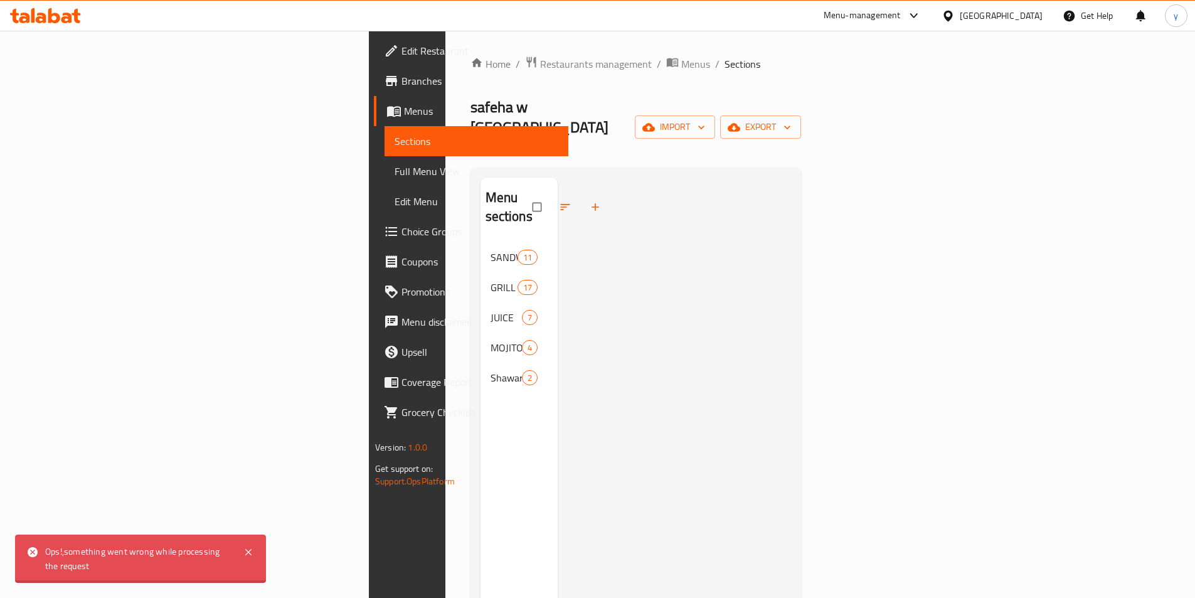
click at [62, 16] on icon at bounding box center [45, 15] width 71 height 15
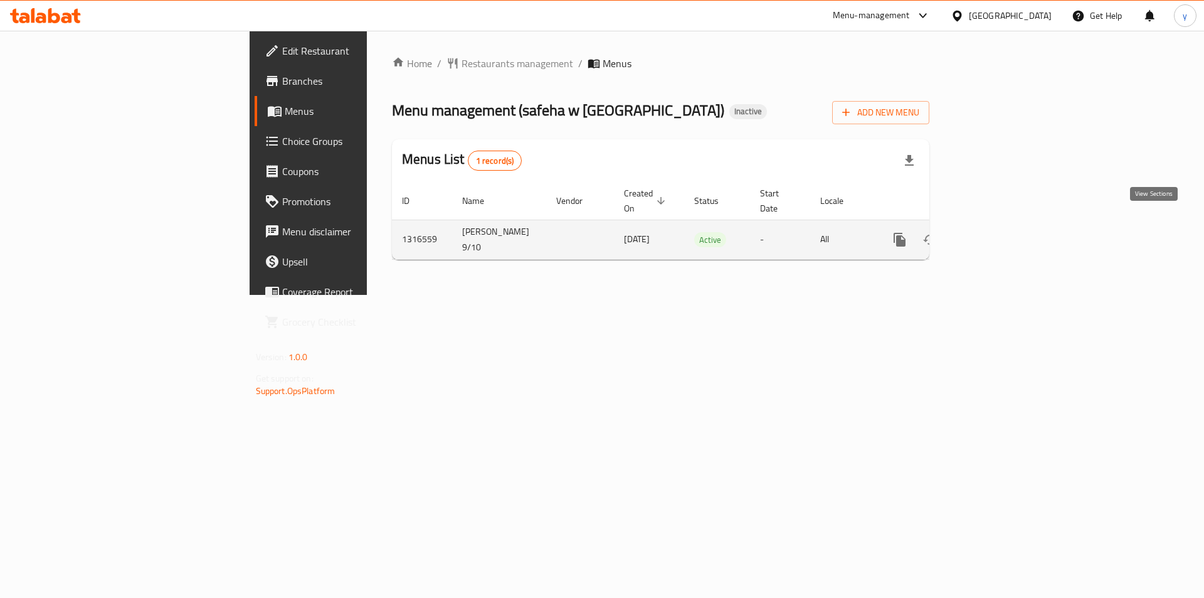
click at [998, 232] on icon "enhanced table" at bounding box center [990, 239] width 15 height 15
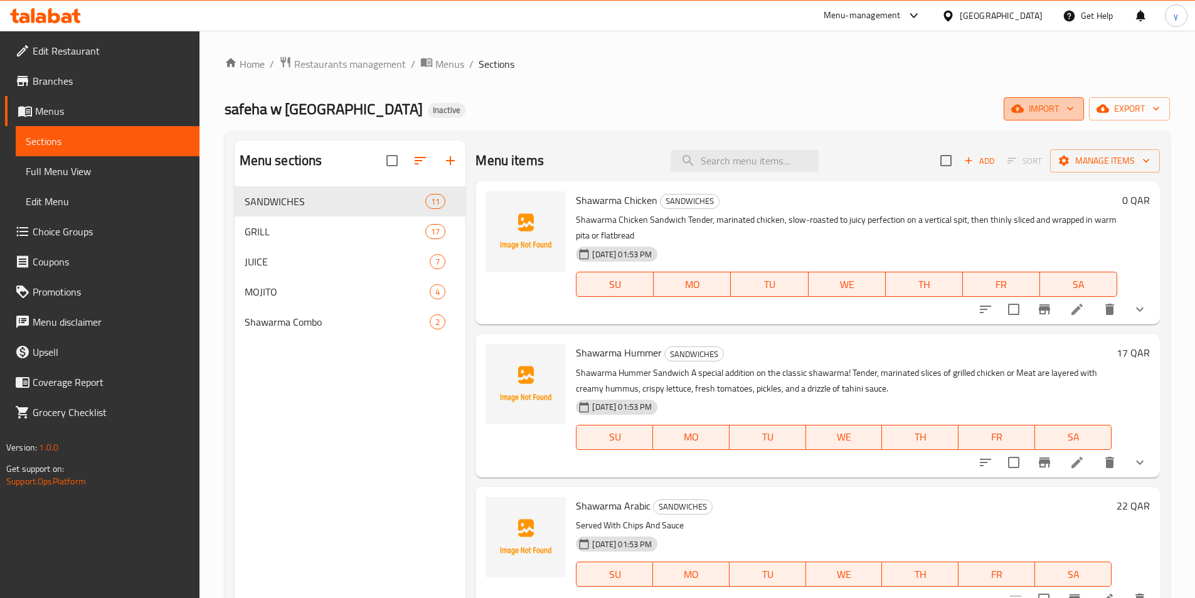
click at [1047, 117] on button "import" at bounding box center [1043, 108] width 80 height 23
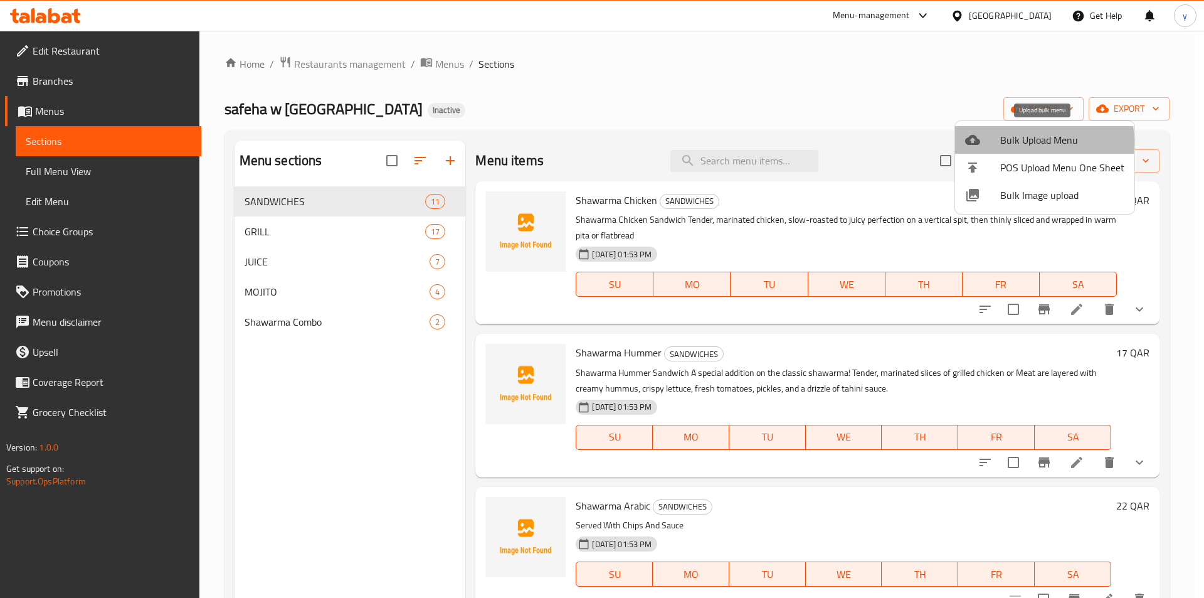
click at [1029, 142] on span "Bulk Upload Menu" at bounding box center [1062, 139] width 124 height 15
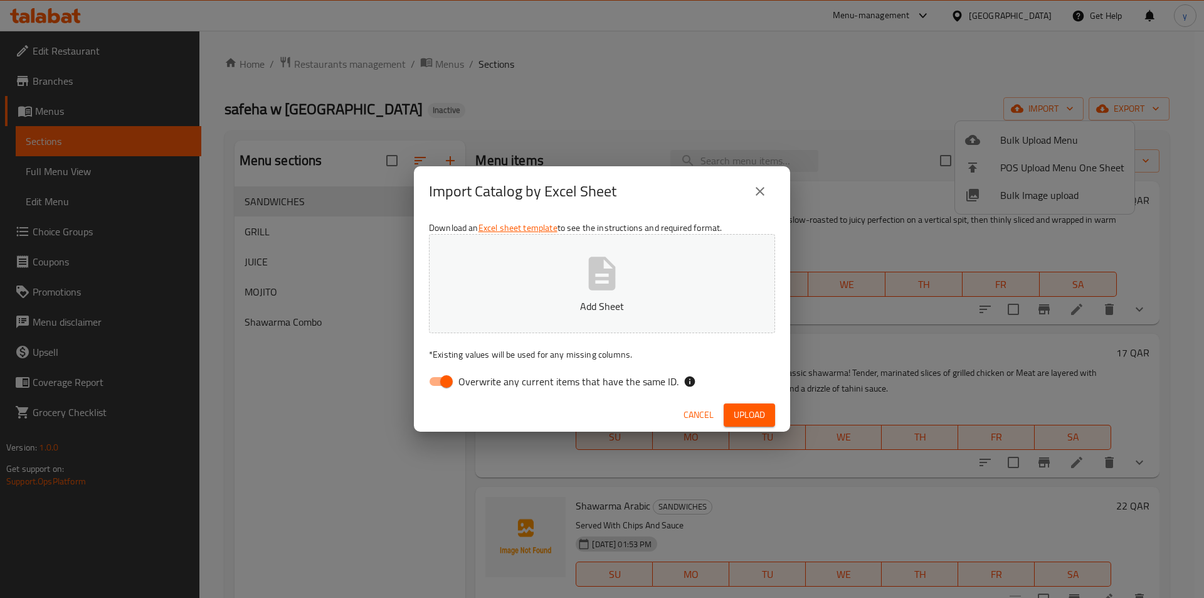
click at [600, 374] on span "Overwrite any current items that have the same ID." at bounding box center [568, 381] width 220 height 15
click at [482, 372] on input "Overwrite any current items that have the same ID." at bounding box center [446, 381] width 71 height 24
checkbox input "false"
click at [634, 290] on button "Add Sheet" at bounding box center [602, 283] width 346 height 99
click at [749, 407] on span "Upload" at bounding box center [749, 415] width 31 height 16
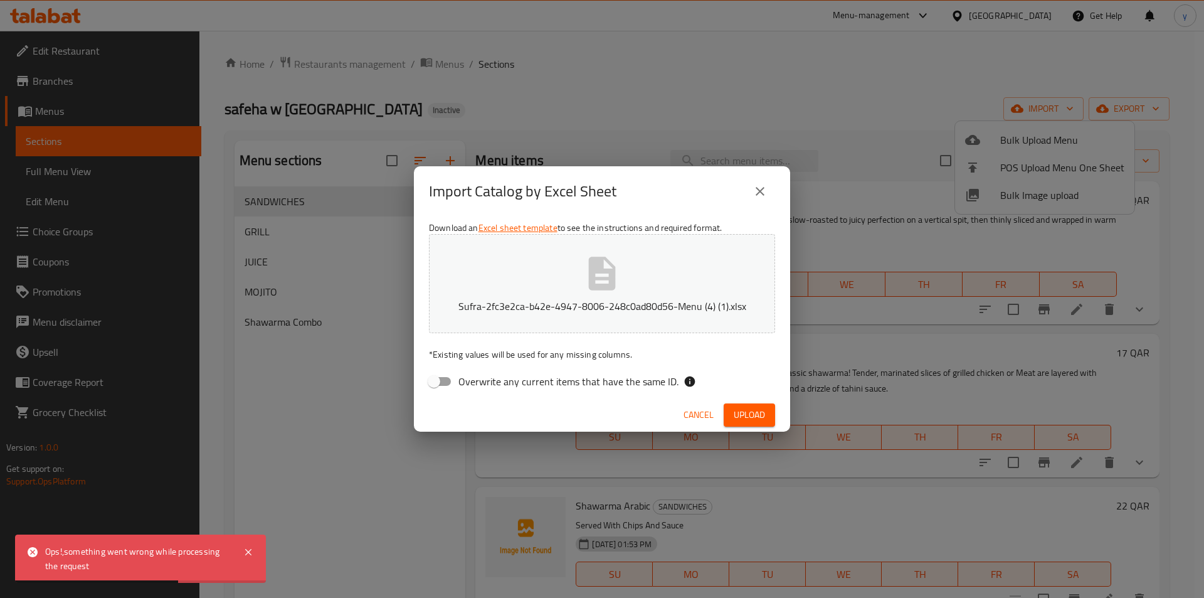
click at [750, 412] on span "Upload" at bounding box center [749, 415] width 31 height 16
click at [251, 559] on icon at bounding box center [248, 551] width 15 height 15
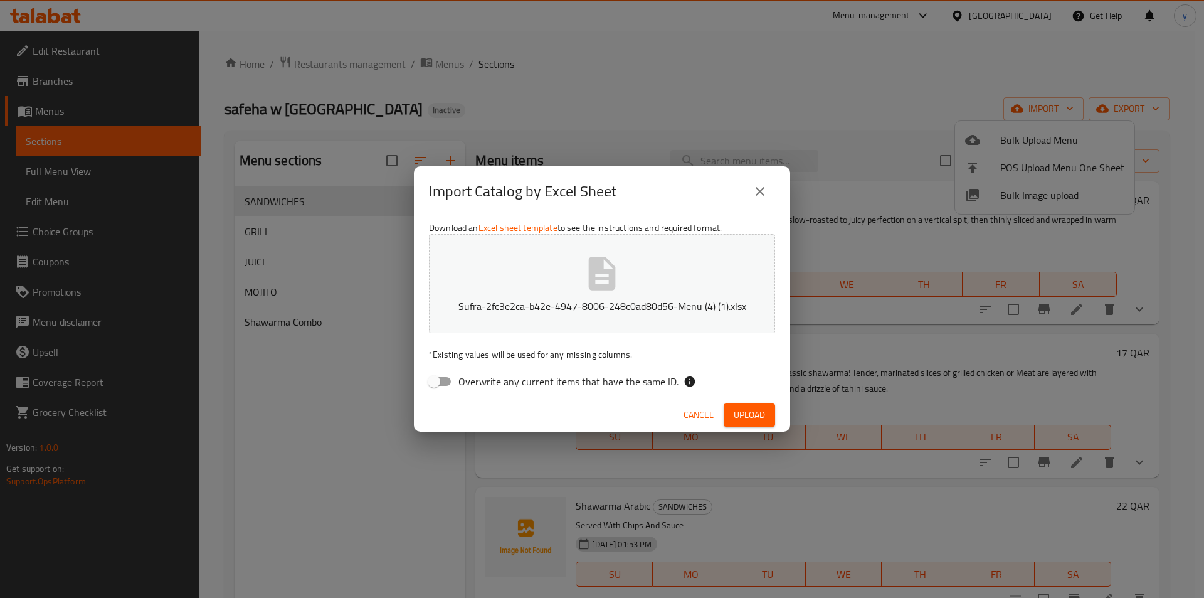
click at [692, 405] on button "Cancel" at bounding box center [699, 414] width 40 height 23
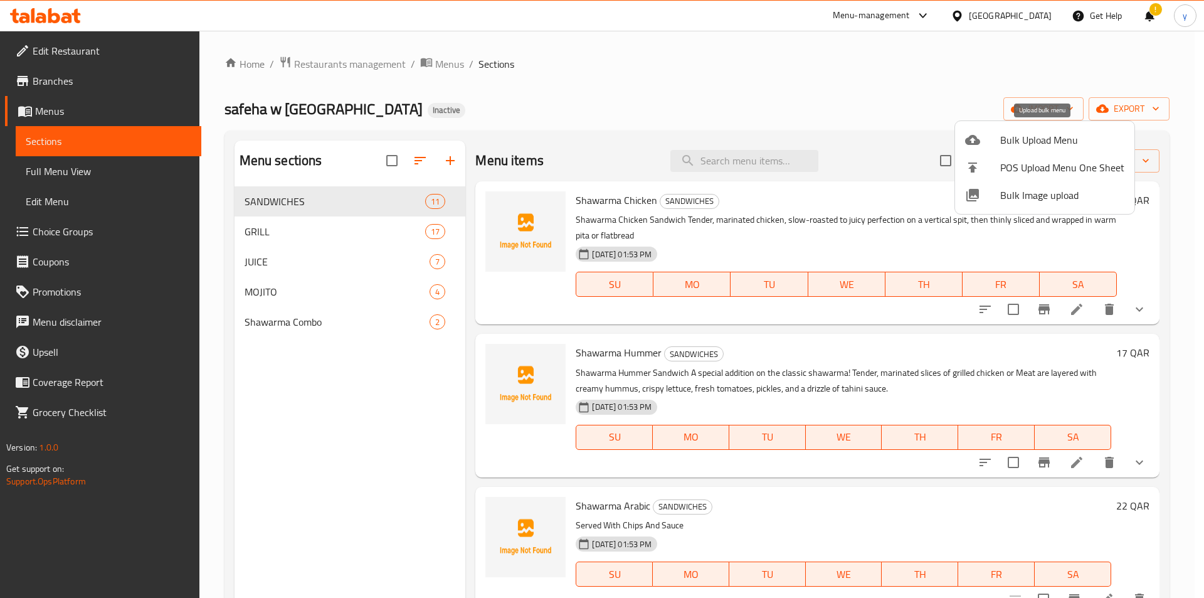
click at [1010, 141] on span "Bulk Upload Menu" at bounding box center [1062, 139] width 124 height 15
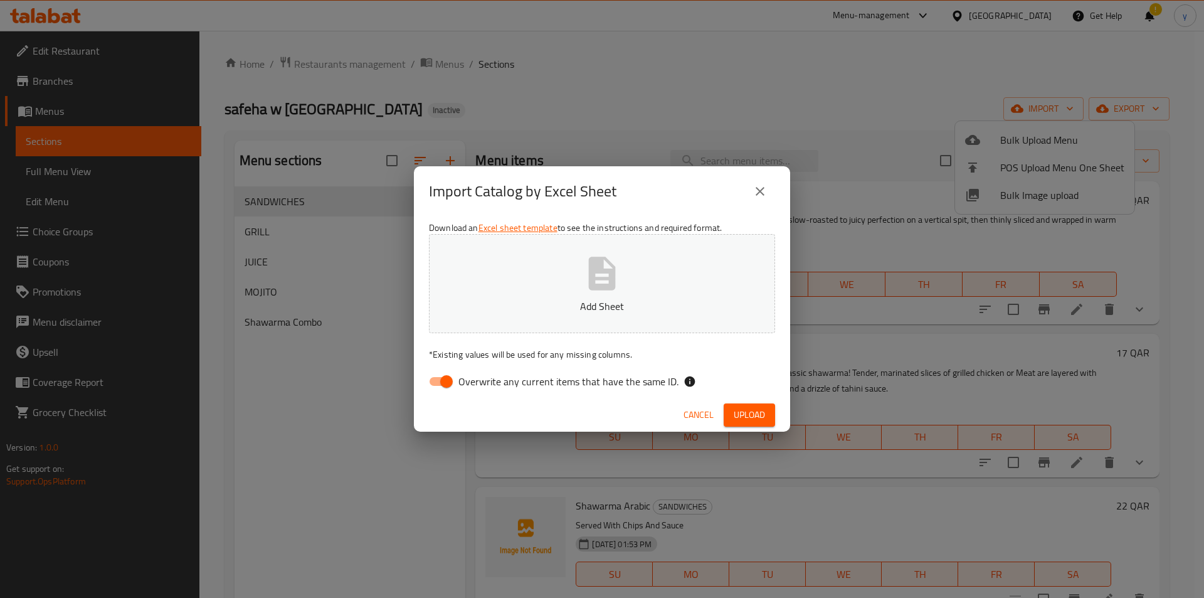
click at [374, 403] on div "Import Catalog by Excel Sheet Download an Excel sheet template to see the instr…" at bounding box center [602, 299] width 1204 height 598
click at [450, 383] on input "Overwrite any current items that have the same ID." at bounding box center [446, 381] width 71 height 24
checkbox input "false"
click at [746, 418] on span "Upload" at bounding box center [749, 415] width 31 height 16
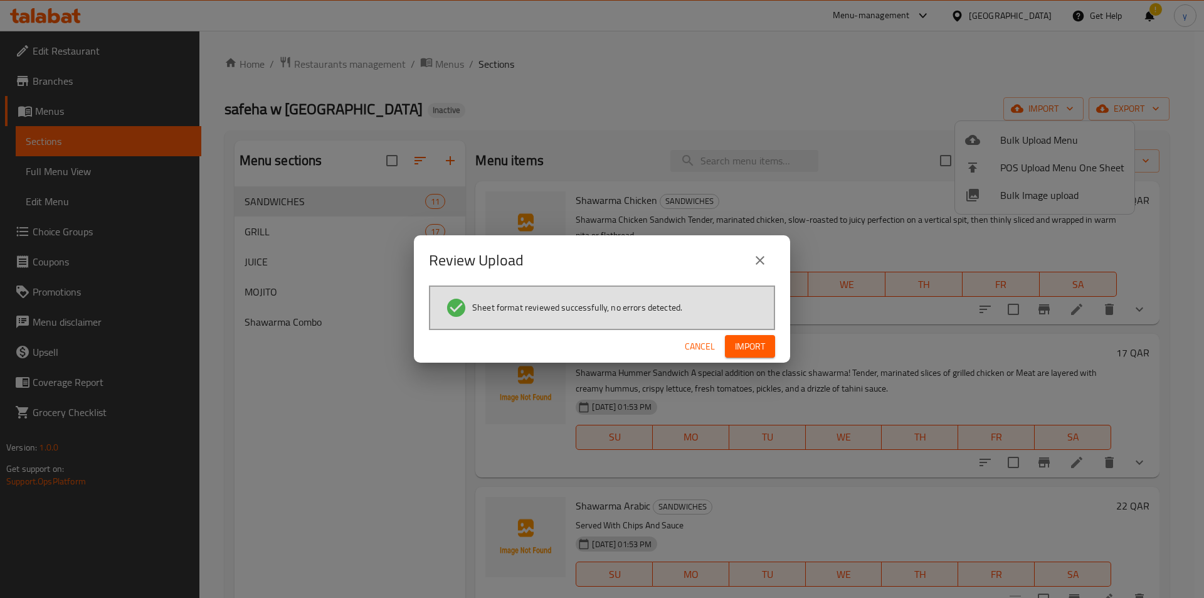
click at [738, 350] on span "Import" at bounding box center [750, 347] width 30 height 16
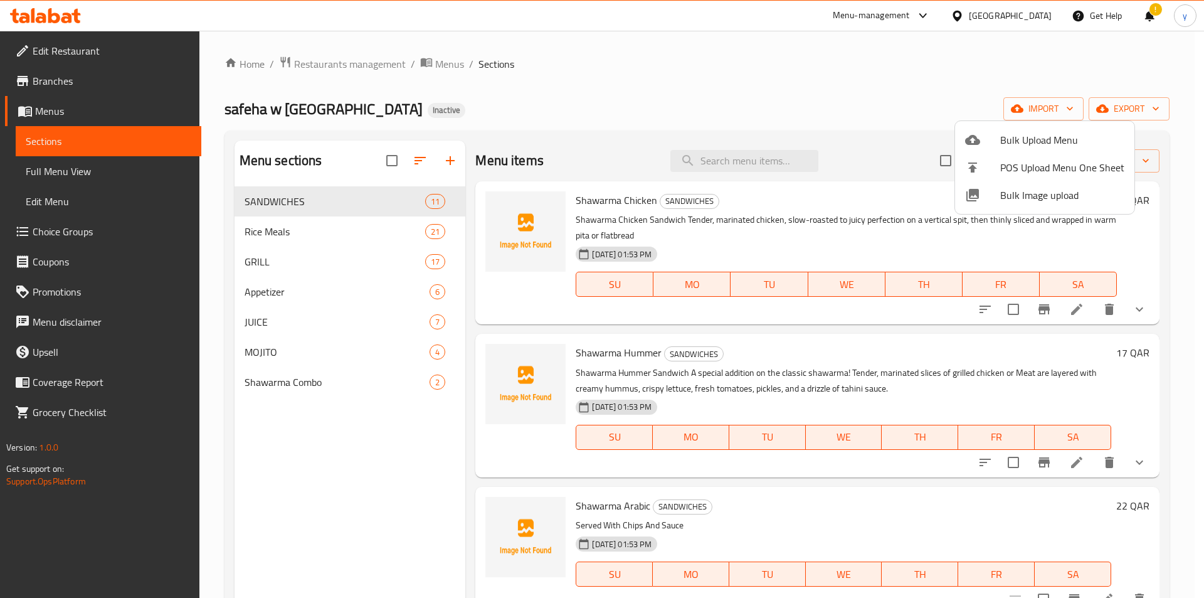
click at [315, 301] on div at bounding box center [602, 299] width 1204 height 598
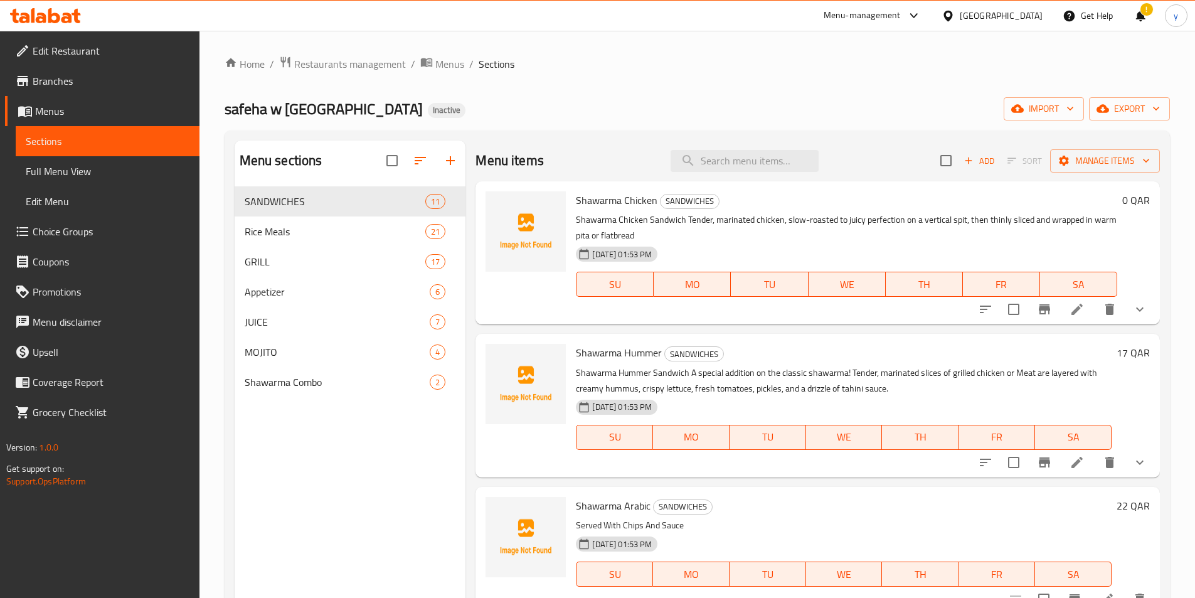
click at [75, 177] on span "Full Menu View" at bounding box center [108, 171] width 164 height 15
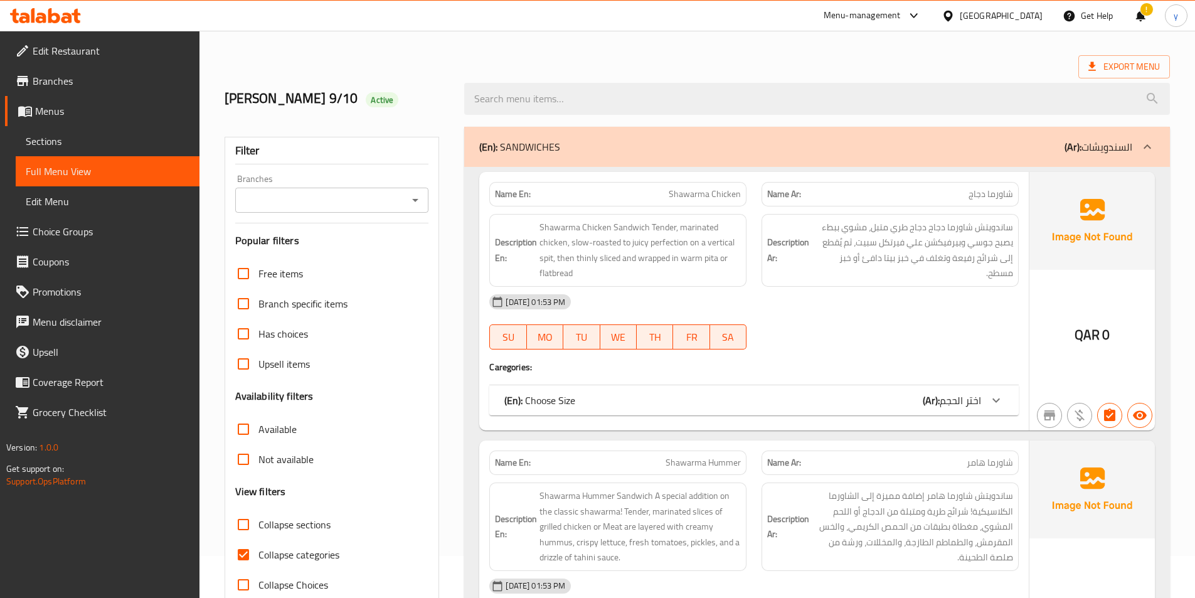
scroll to position [63, 0]
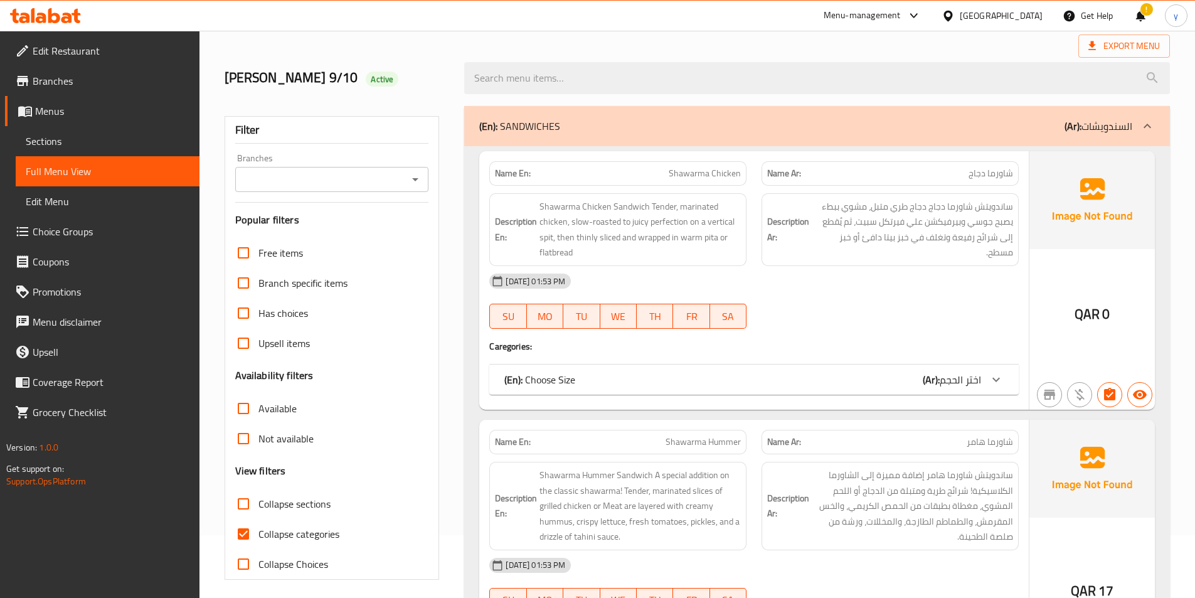
click at [245, 534] on input "Collapse categories" at bounding box center [243, 534] width 30 height 30
checkbox input "false"
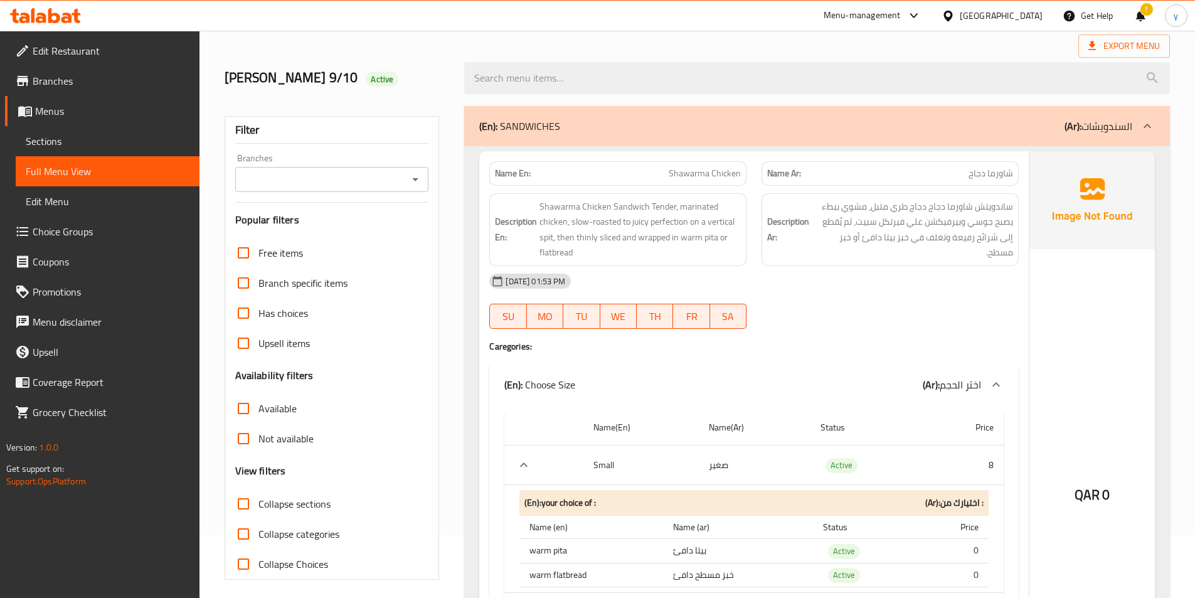
click at [243, 495] on input "Collapse sections" at bounding box center [243, 504] width 30 height 30
checkbox input "true"
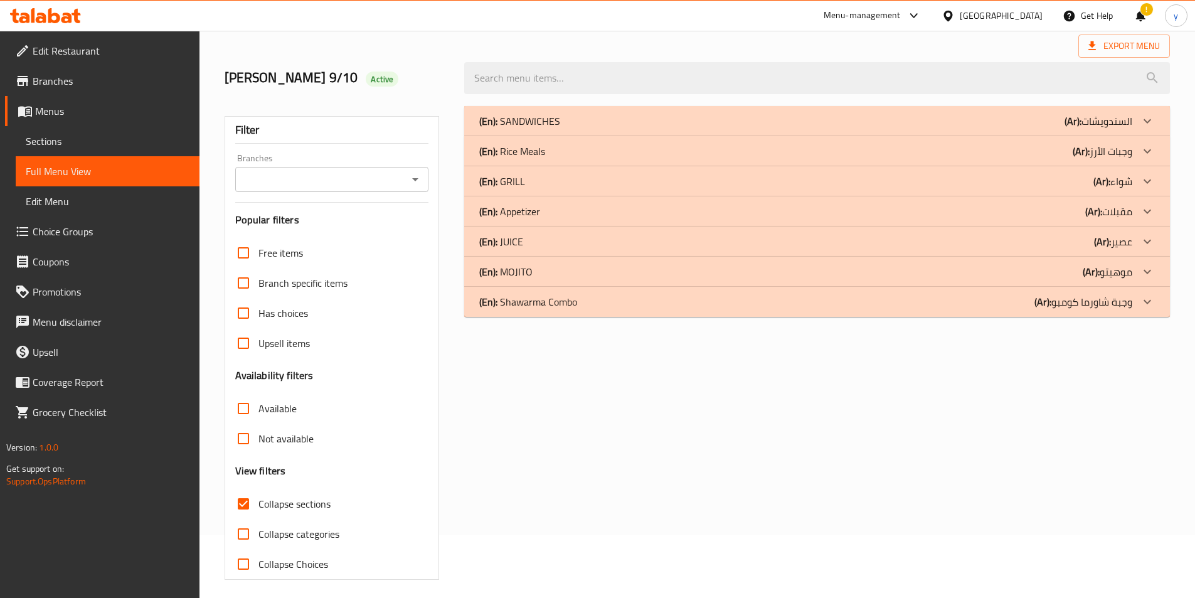
click at [626, 216] on div "(En): Appetizer (Ar): مقبلات" at bounding box center [805, 211] width 653 height 15
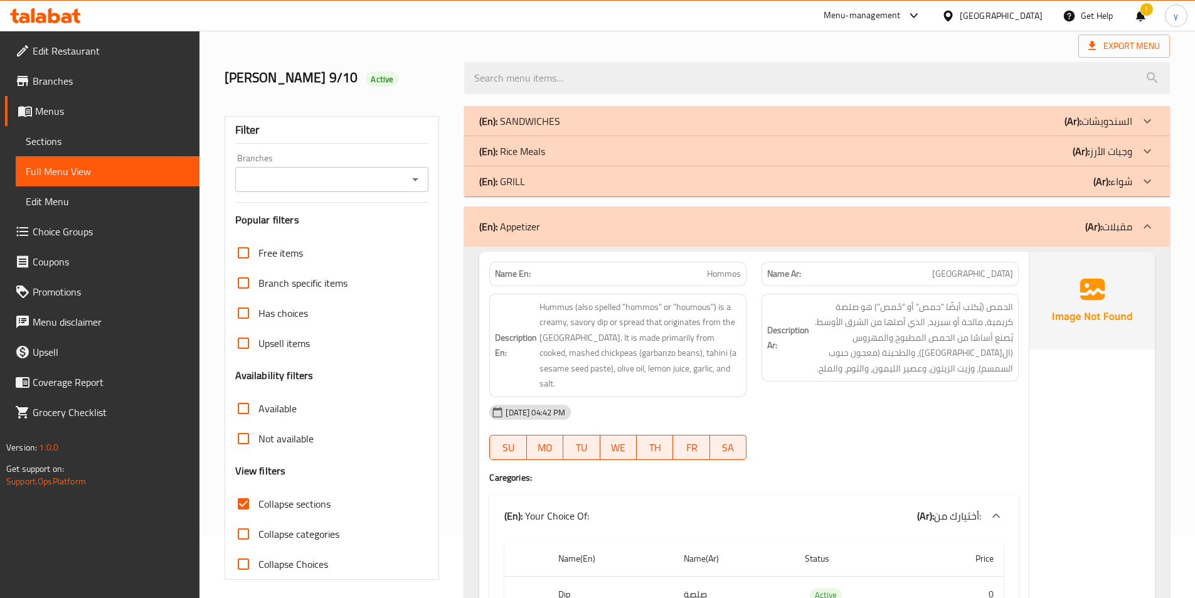
click at [652, 146] on div "(En): Rice Meals (Ar): وجبات الأرز" at bounding box center [805, 151] width 653 height 15
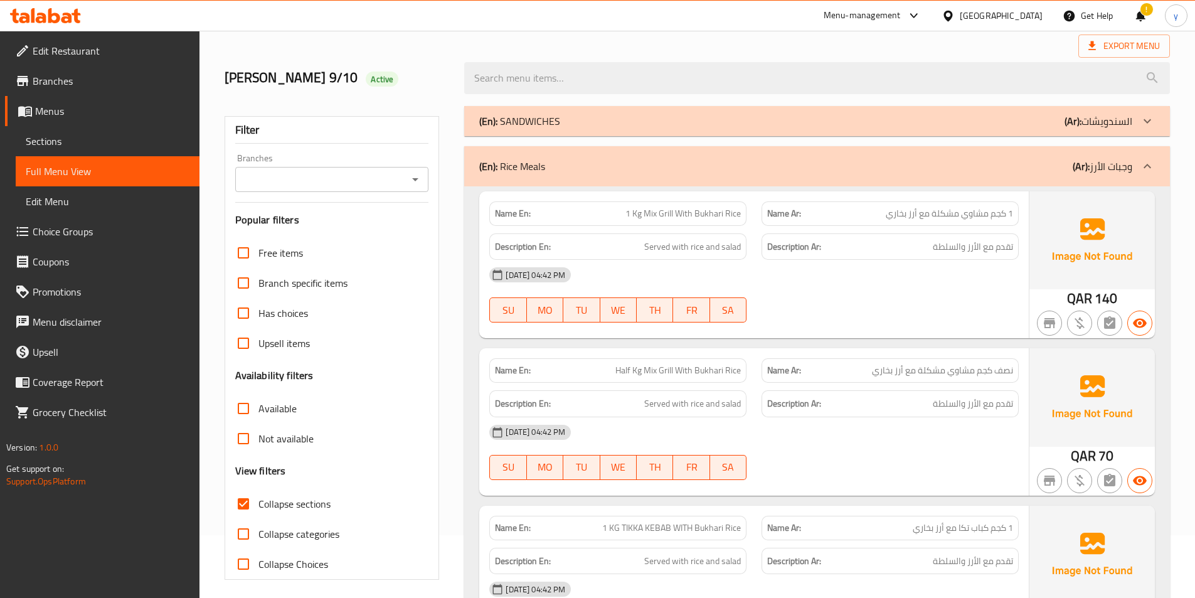
scroll to position [125, 0]
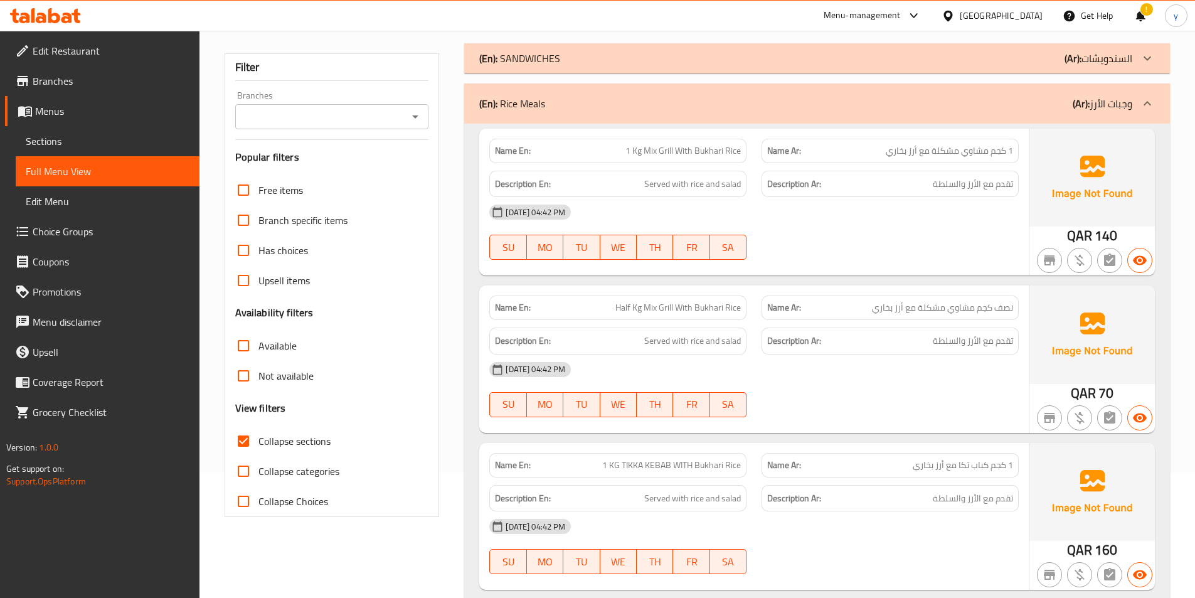
click at [623, 336] on h6 "Description En: Served with rice and salad" at bounding box center [618, 341] width 246 height 16
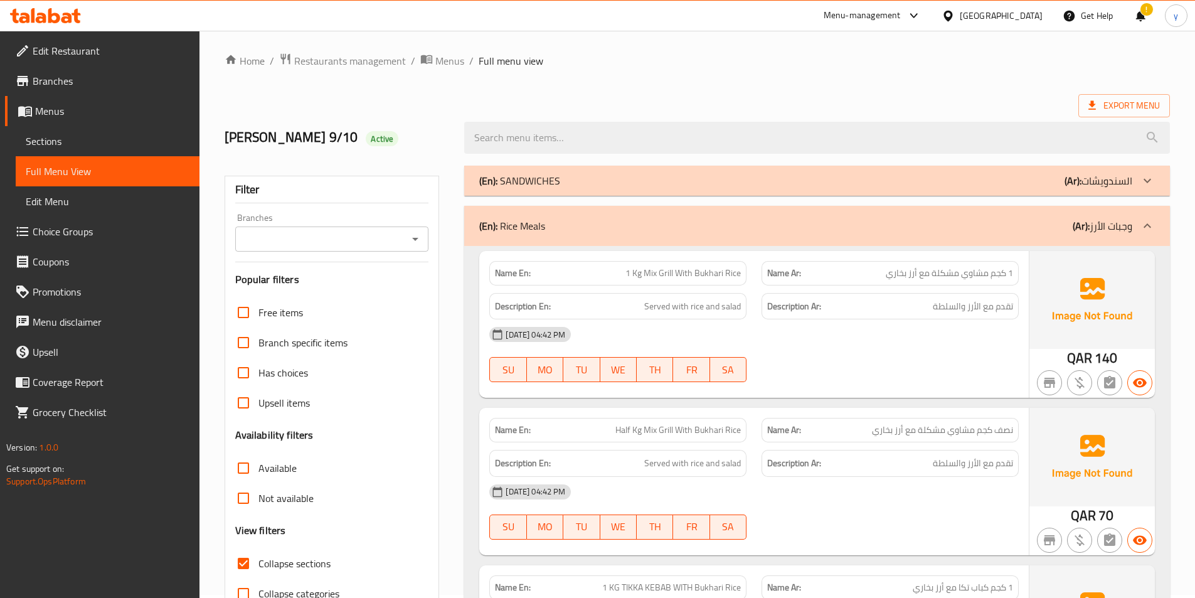
scroll to position [0, 0]
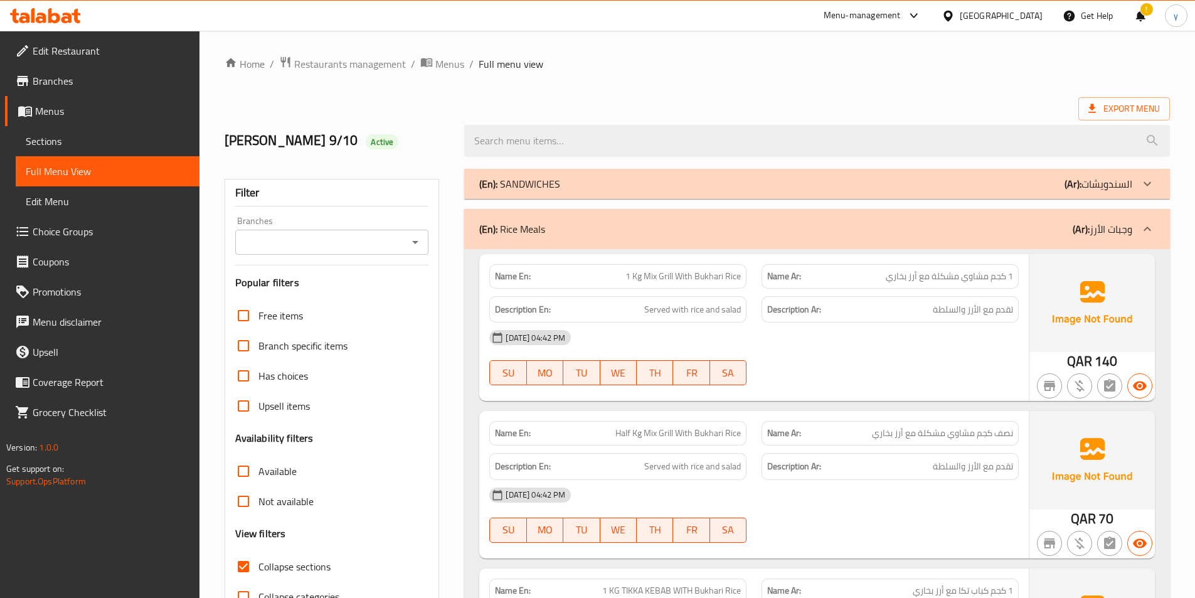
click at [1138, 13] on div "!" at bounding box center [1140, 16] width 14 height 30
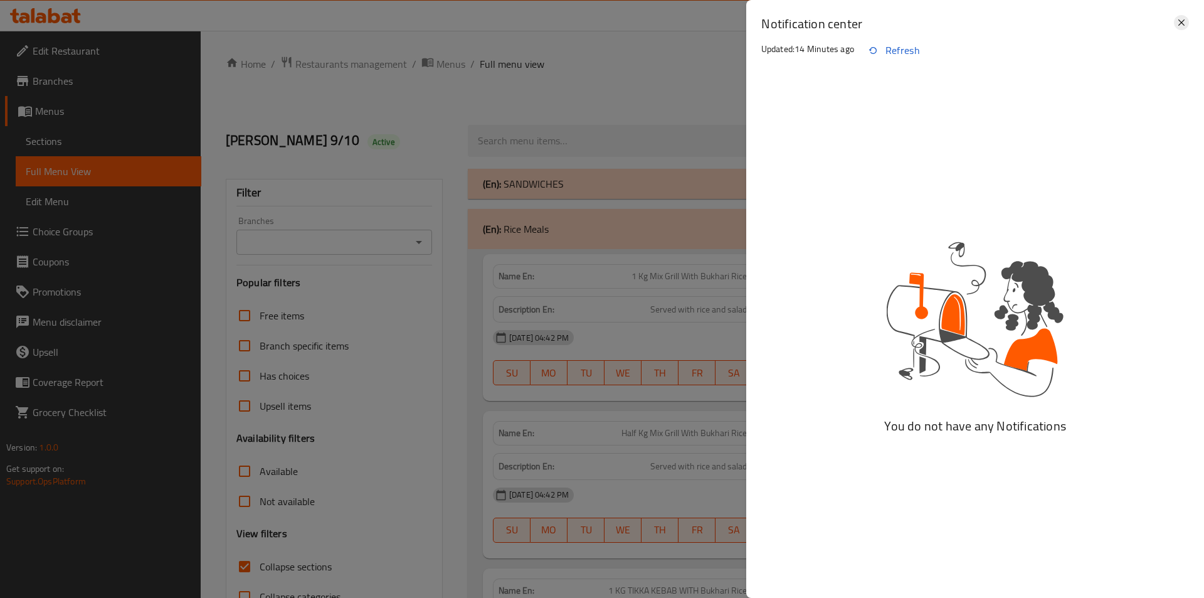
click at [1178, 29] on icon at bounding box center [1181, 22] width 15 height 15
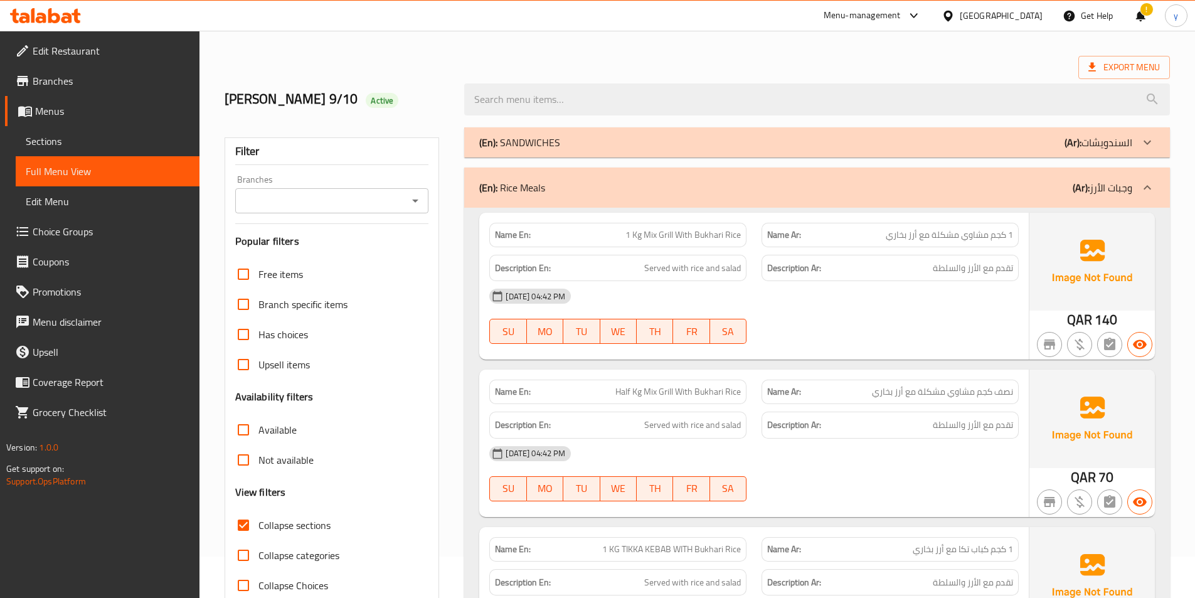
scroll to position [63, 0]
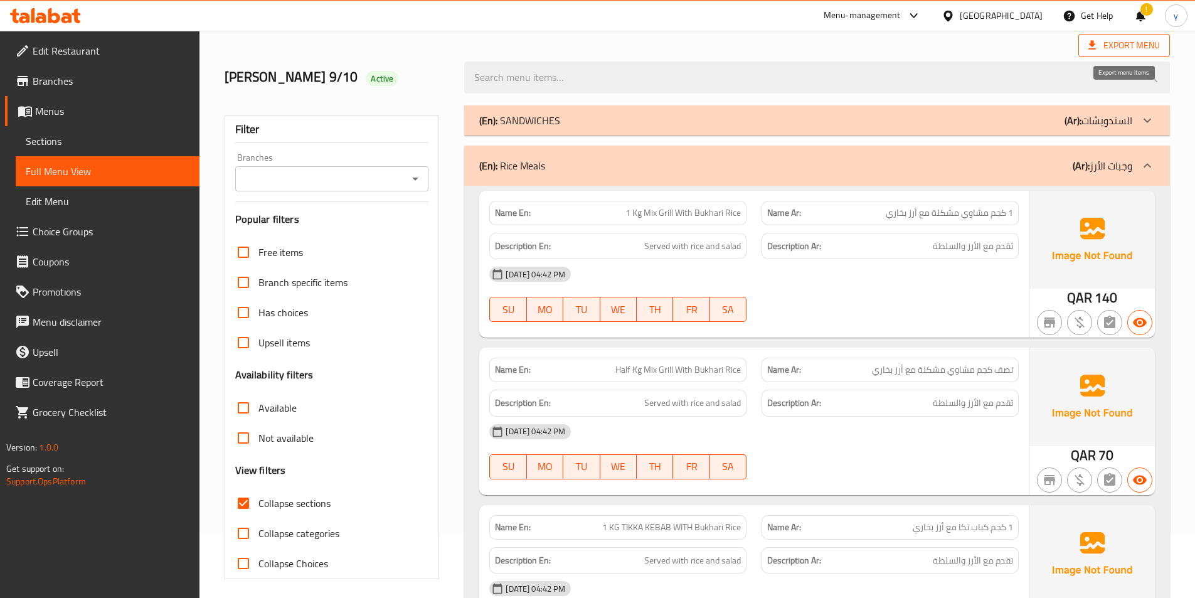
click at [1127, 52] on span "Export Menu" at bounding box center [1123, 46] width 71 height 16
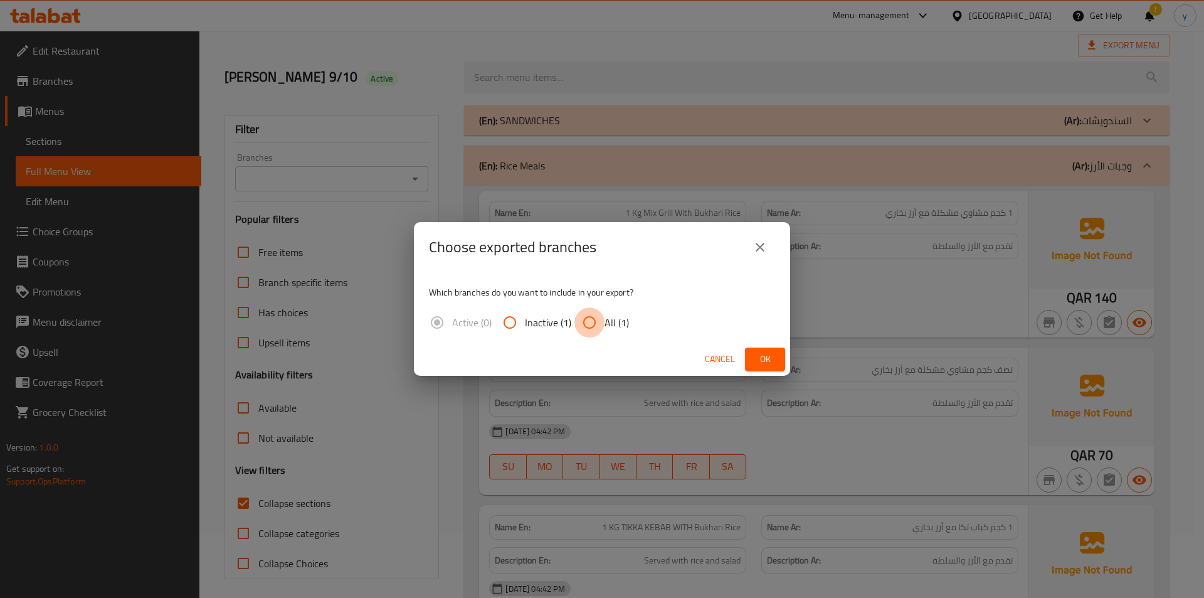
click at [602, 319] on input "All (1)" at bounding box center [590, 322] width 30 height 30
radio input "true"
click at [775, 363] on button "Ok" at bounding box center [765, 358] width 40 height 23
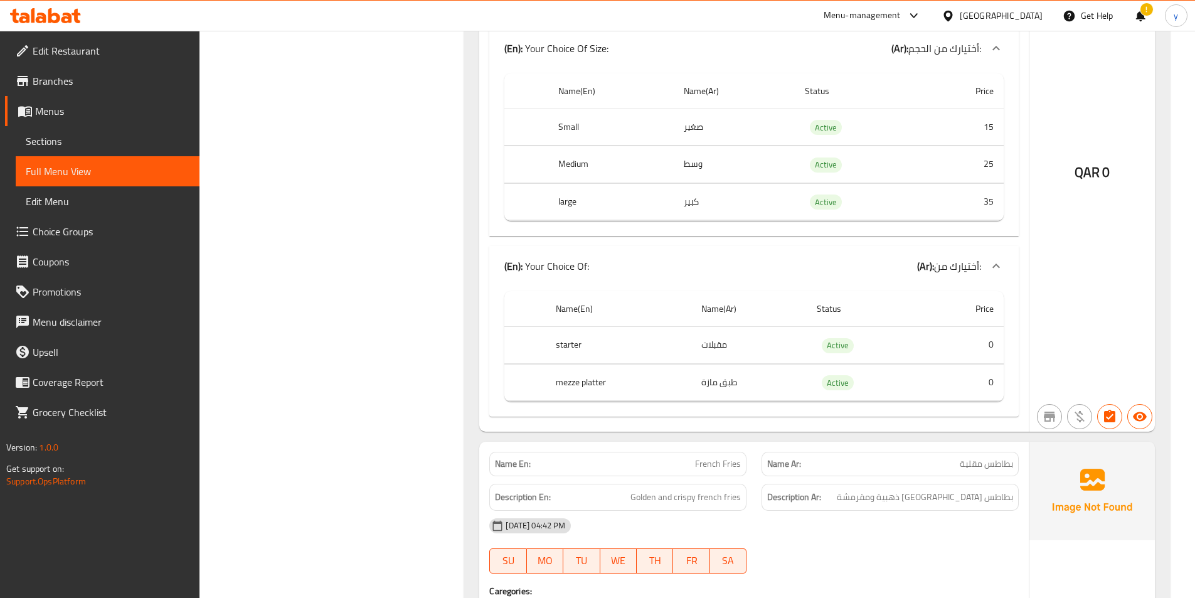
scroll to position [5598, 0]
